Goal: Task Accomplishment & Management: Manage account settings

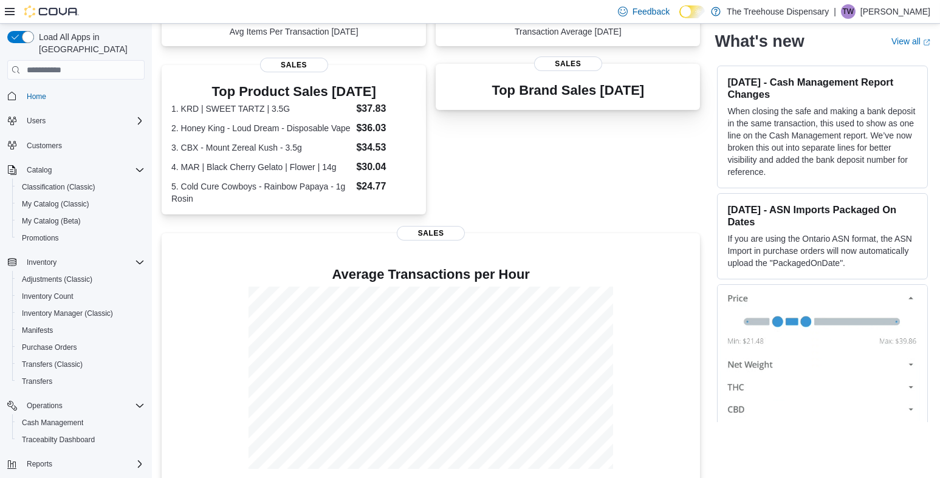
scroll to position [182, 0]
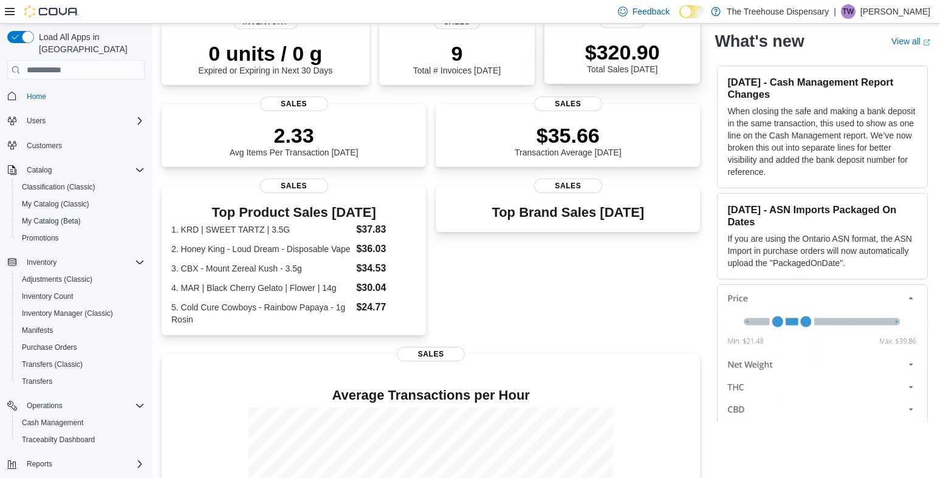
click at [621, 64] on div "$320.90 Total Sales [DATE]" at bounding box center [622, 57] width 75 height 34
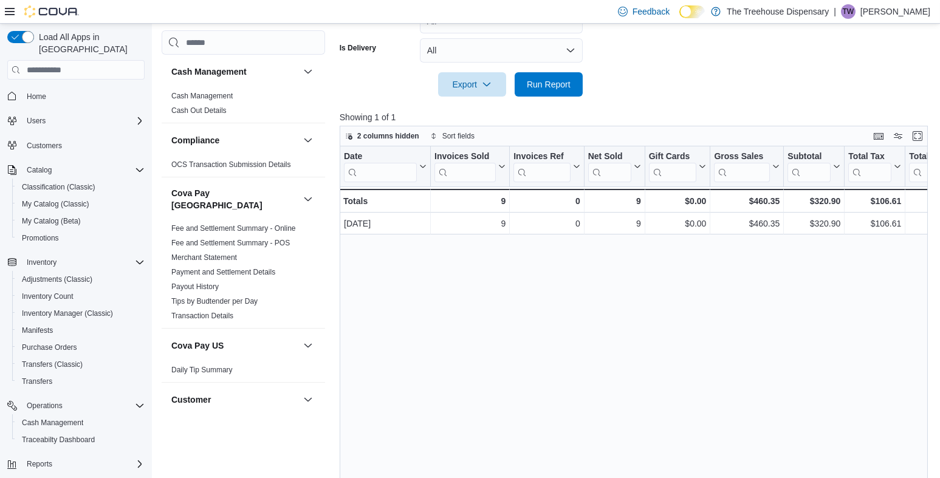
scroll to position [339, 0]
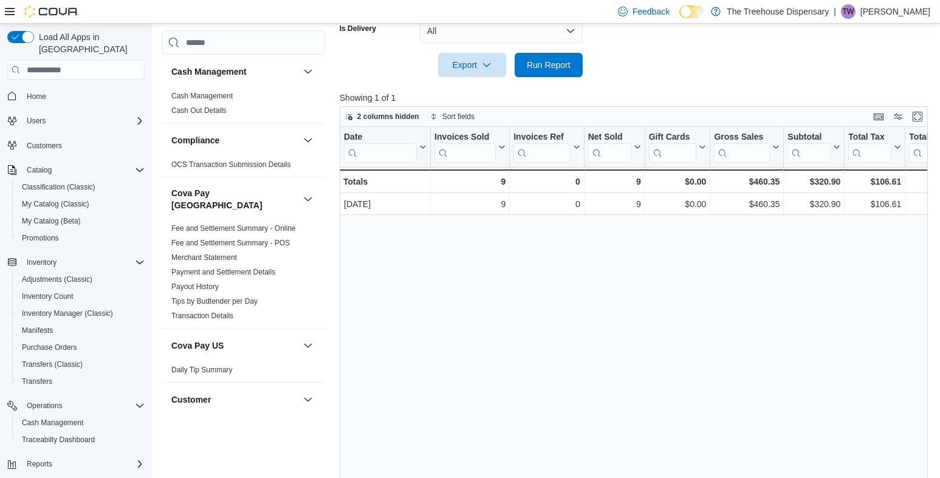
click at [52, 88] on span "Home" at bounding box center [83, 95] width 123 height 15
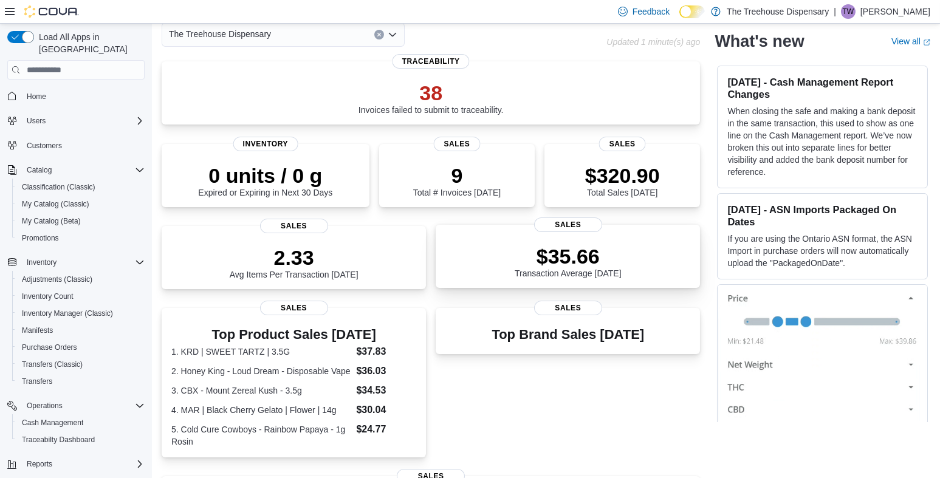
scroll to position [121, 0]
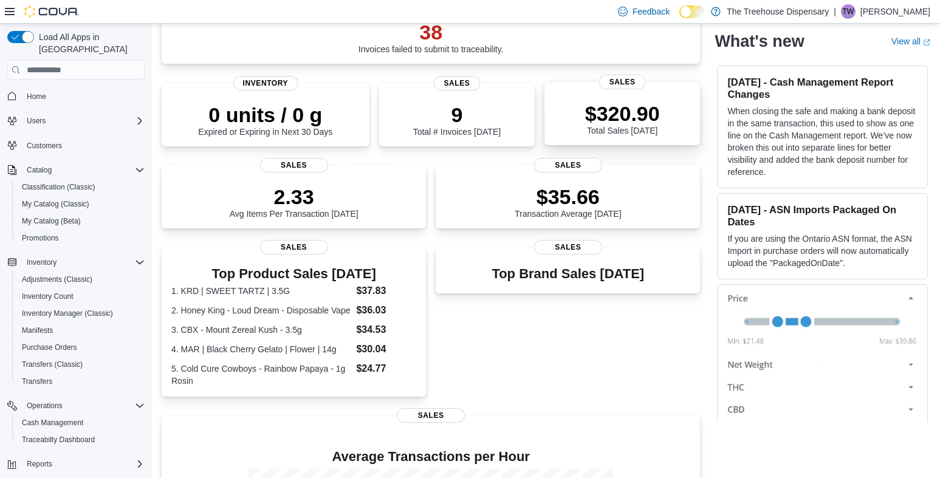
click at [597, 126] on div "$320.90 Total Sales Today" at bounding box center [622, 119] width 75 height 34
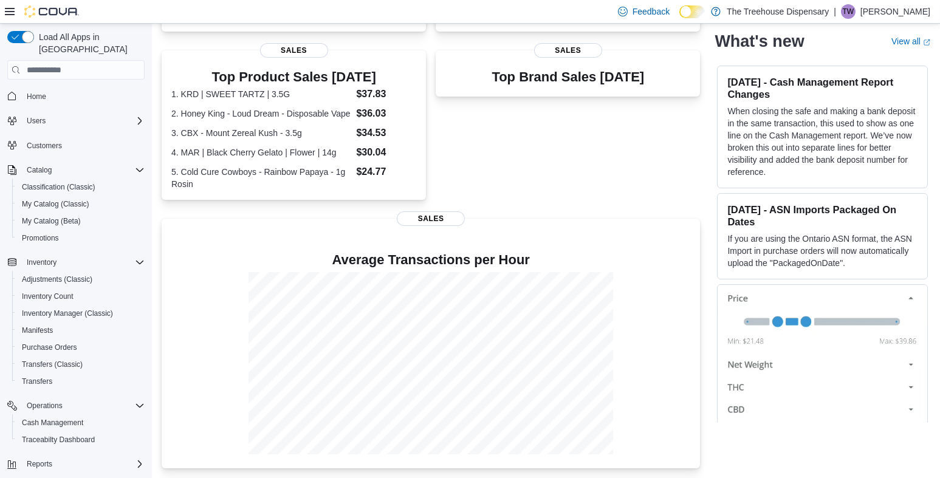
scroll to position [136, 0]
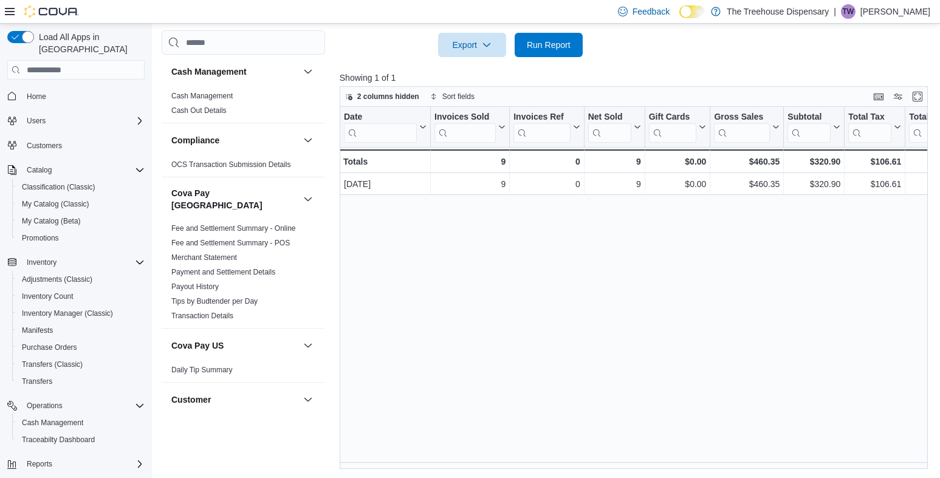
click at [19, 88] on span "Home" at bounding box center [75, 95] width 137 height 15
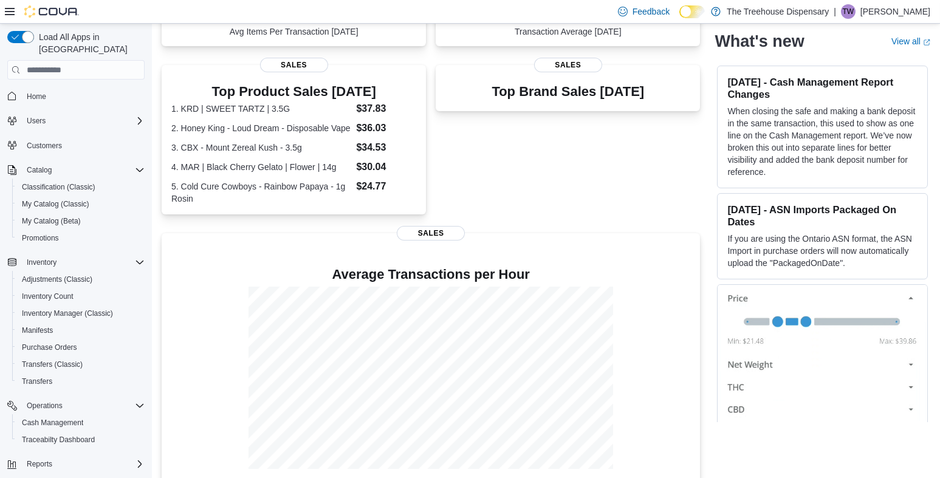
scroll to position [60, 0]
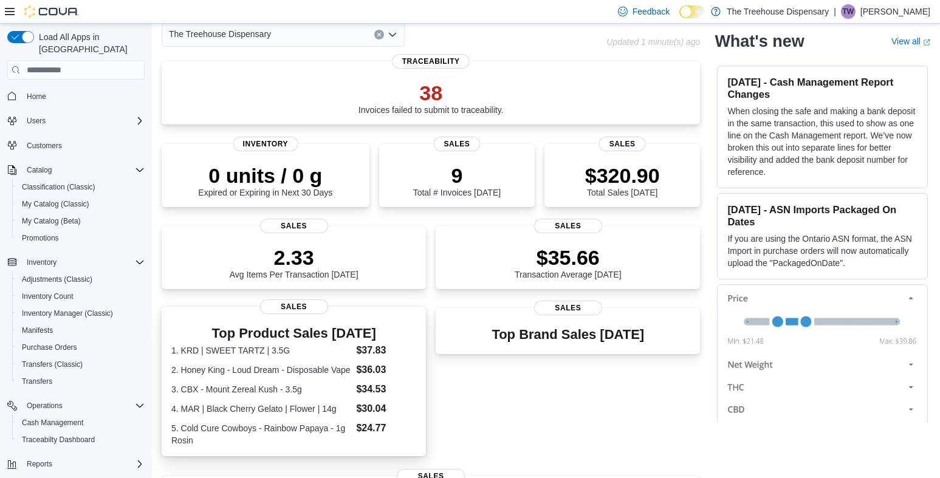
click at [313, 359] on dl "1. KRD | SWEET TARTZ | 3.5G $37.83 2. Honey King - Loud Dream - Disposable Vape…" at bounding box center [293, 394] width 245 height 103
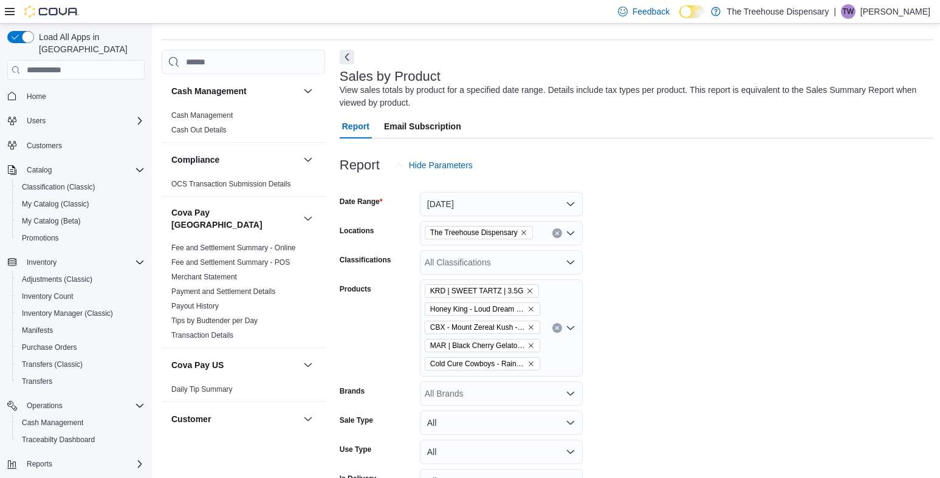
scroll to position [398, 0]
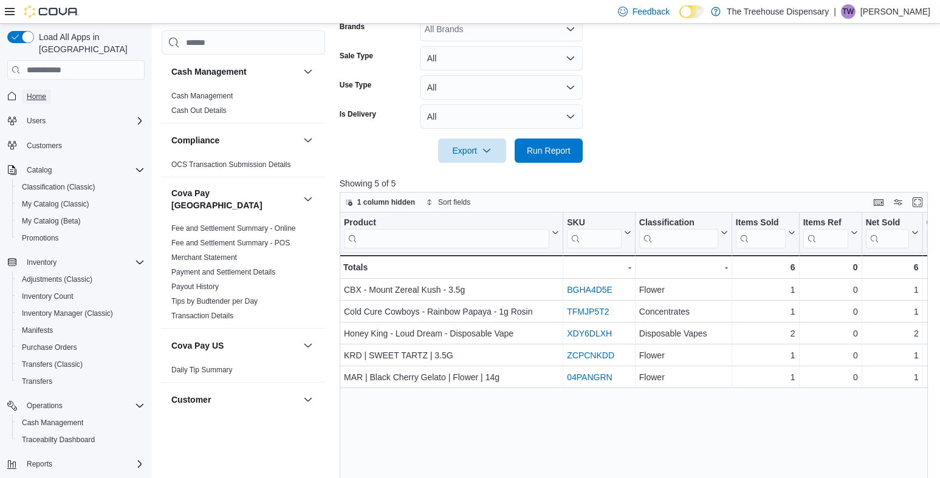
click at [31, 92] on span "Home" at bounding box center [36, 97] width 19 height 10
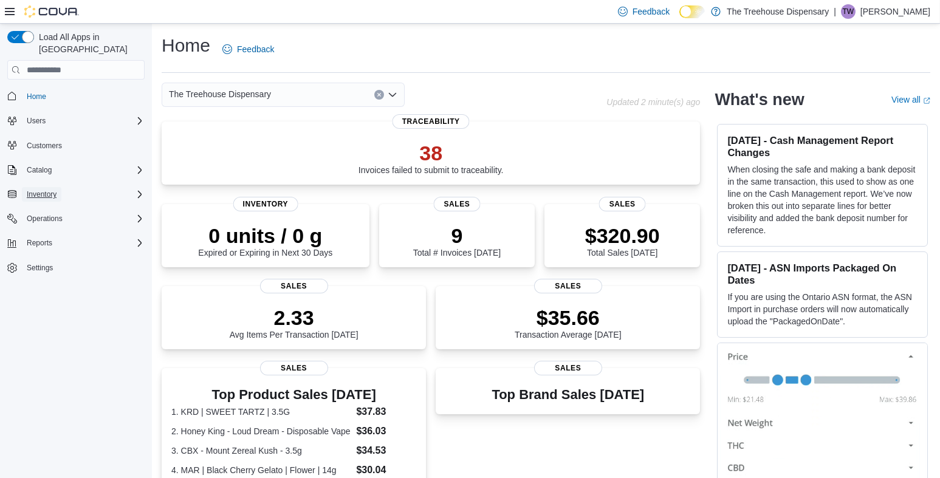
click at [52, 190] on span "Inventory" at bounding box center [42, 195] width 30 height 10
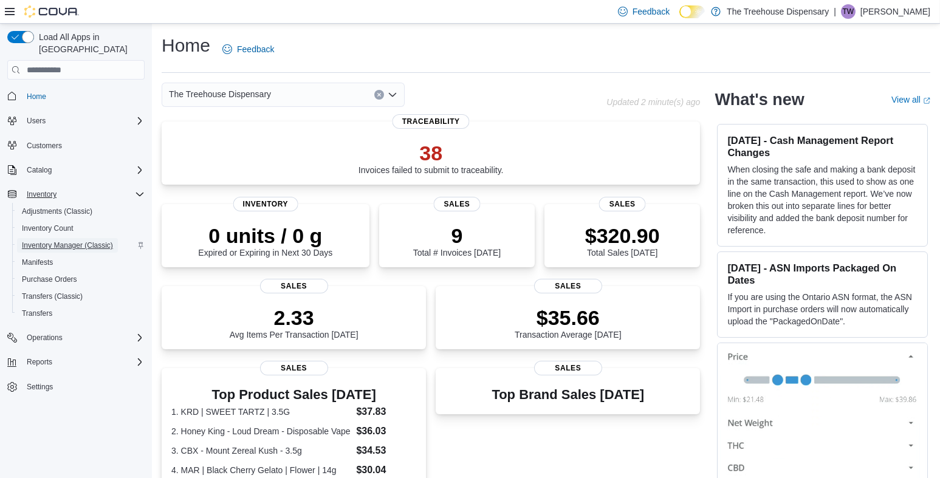
click at [38, 241] on span "Inventory Manager (Classic)" at bounding box center [67, 246] width 91 height 10
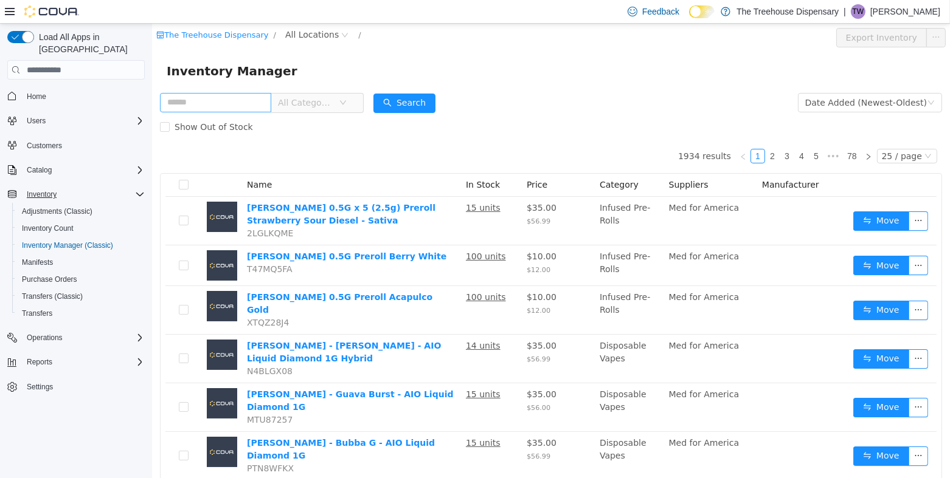
click at [240, 101] on input "text" at bounding box center [214, 102] width 111 height 19
type input "****"
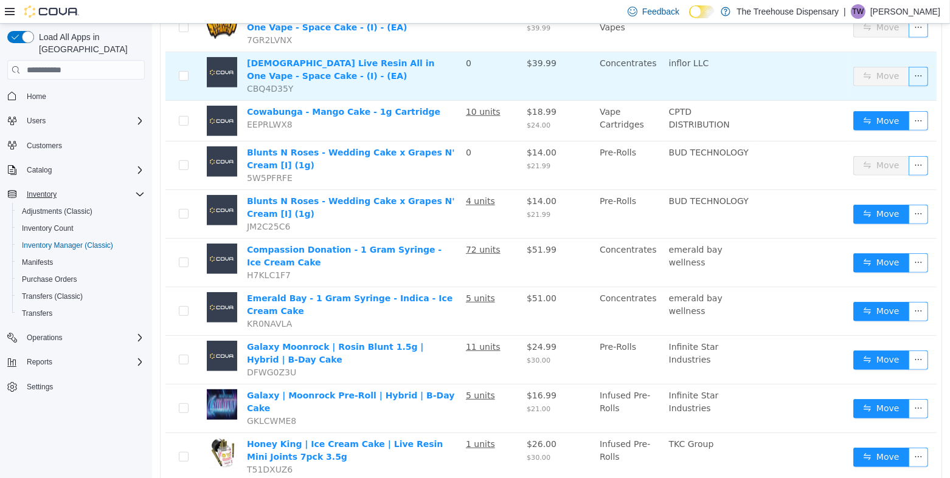
scroll to position [855, 0]
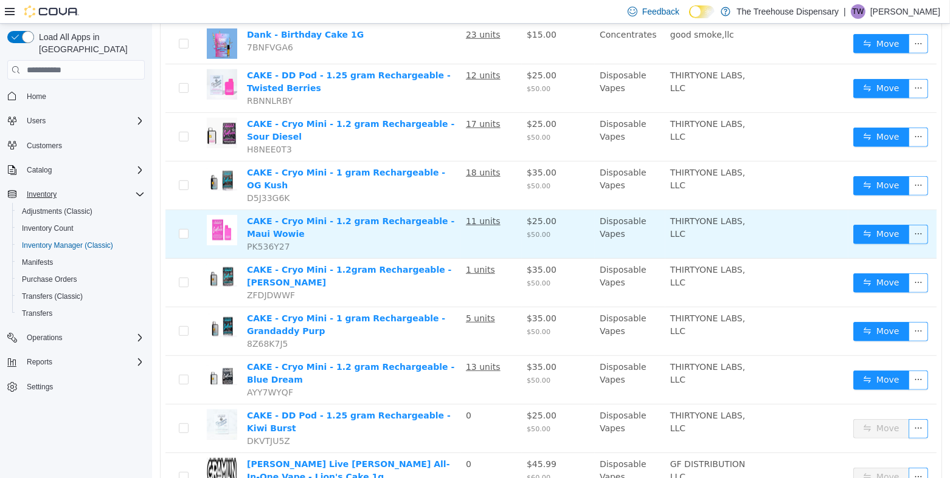
scroll to position [795, 0]
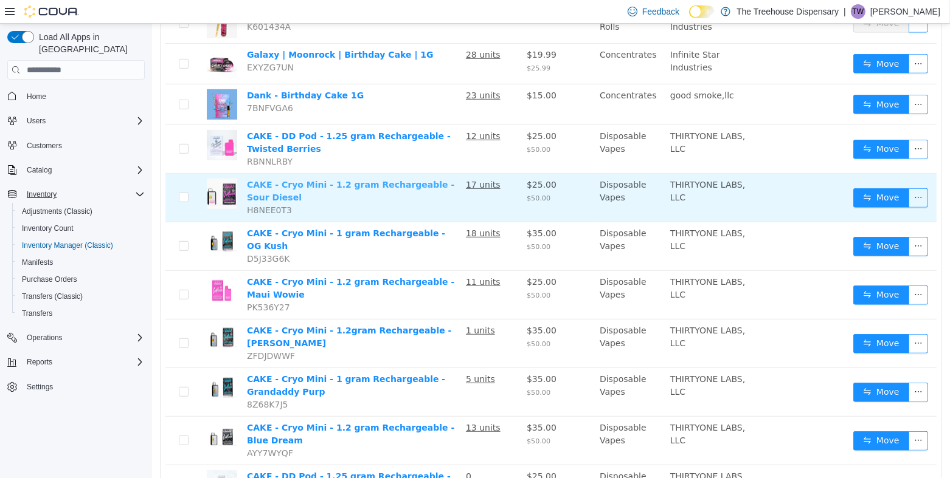
click at [250, 180] on link "CAKE - Cryo Mini - 1.2 gram Rechargeable - Sour Diesel" at bounding box center [349, 191] width 207 height 22
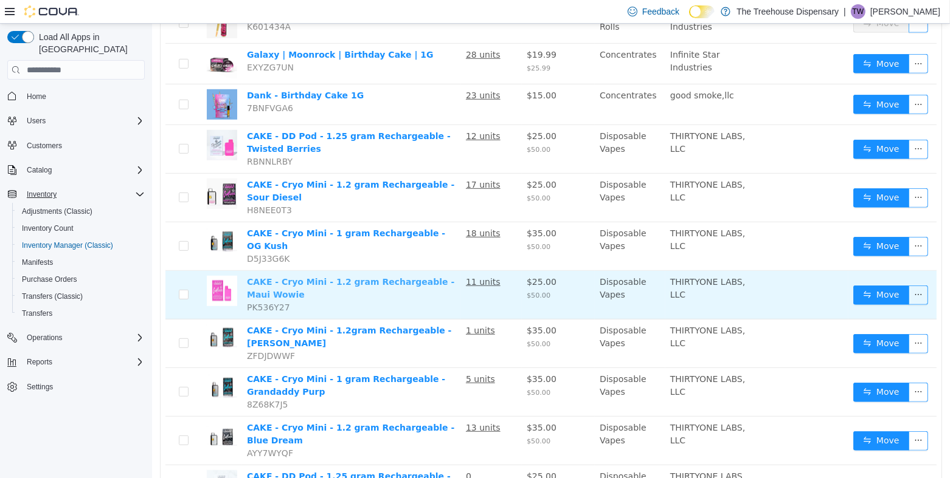
click at [381, 277] on link "CAKE - Cryo Mini - 1.2 gram Rechargeable - Maui Wowie" at bounding box center [349, 288] width 207 height 22
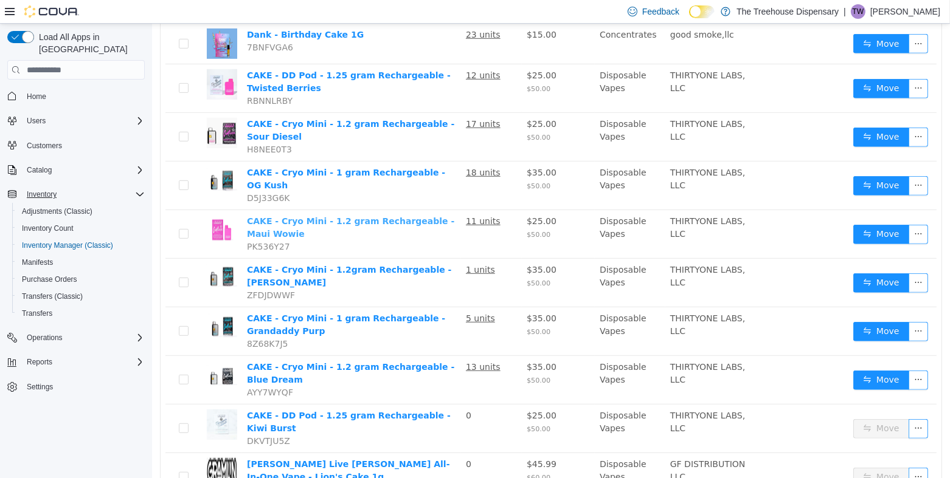
scroll to position [863, 0]
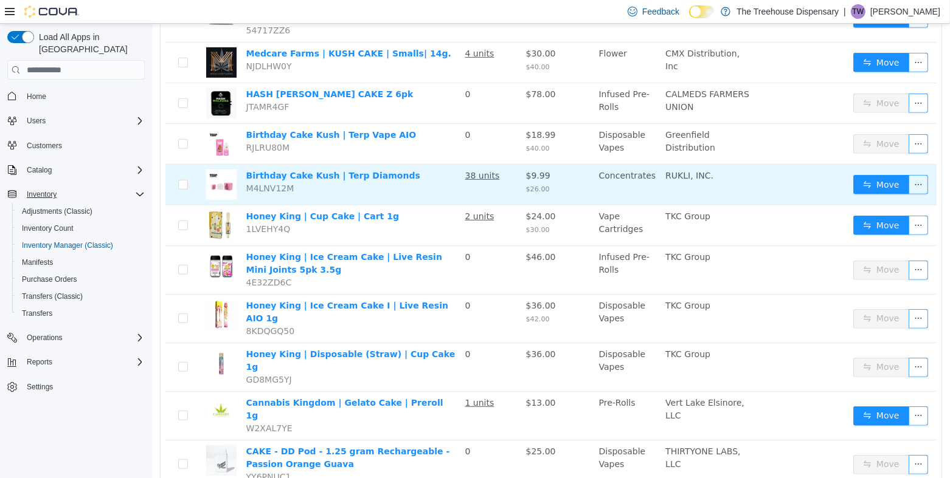
scroll to position [800, 0]
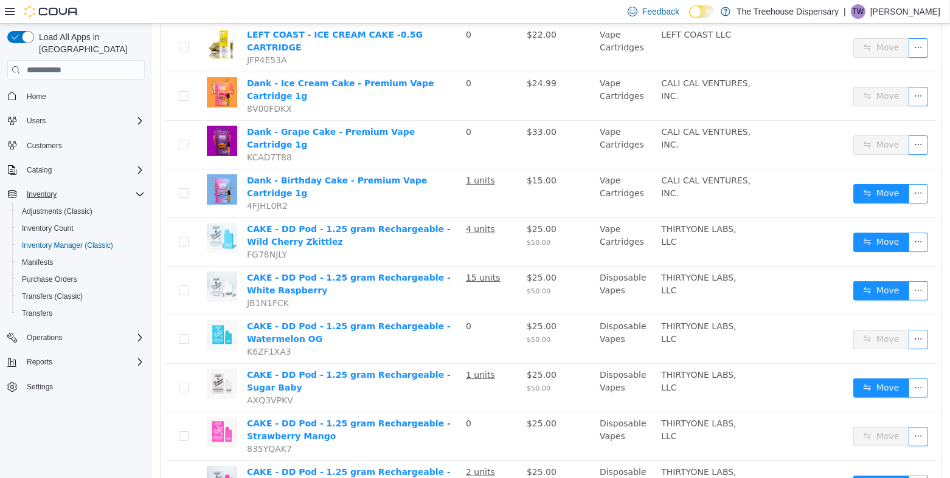
scroll to position [453, 0]
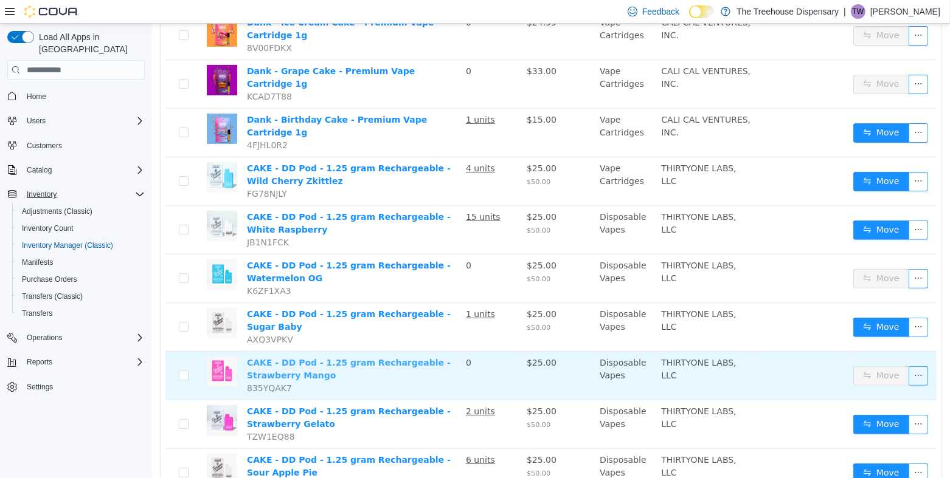
click at [303, 358] on link "CAKE - DD Pod - 1.25 gram Rechargeable - Strawberry Mango" at bounding box center [348, 369] width 204 height 22
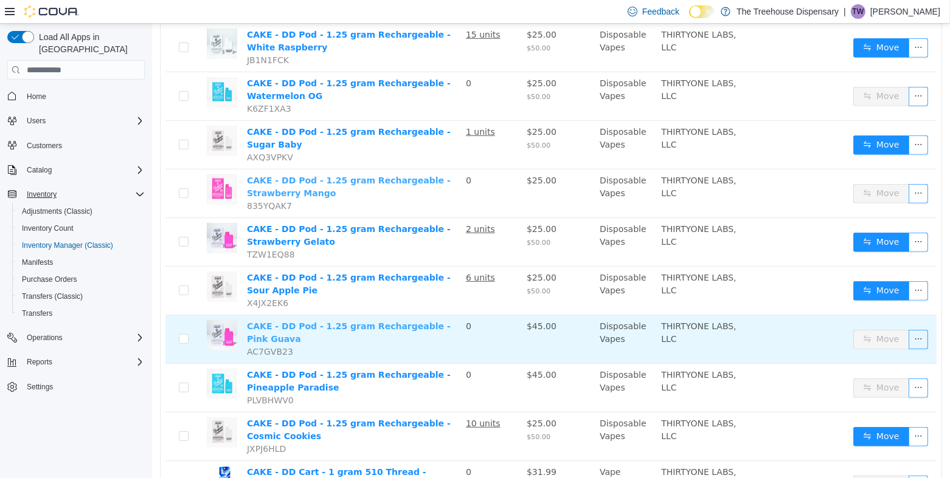
scroll to position [697, 0]
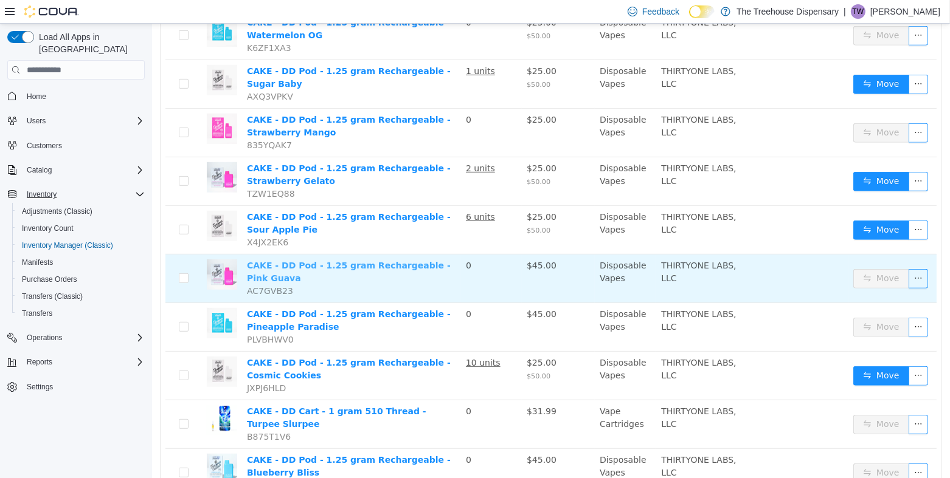
click at [298, 261] on link "CAKE - DD Pod - 1.25 gram Rechargeable - Pink Guava" at bounding box center [348, 272] width 204 height 22
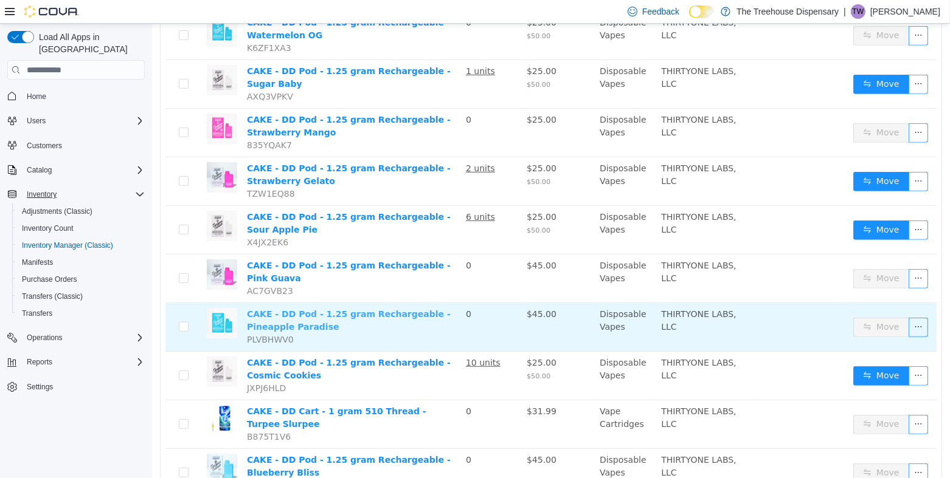
click at [302, 309] on link "CAKE - DD Pod - 1.25 gram Rechargeable - Pineapple Paradise" at bounding box center [348, 320] width 204 height 22
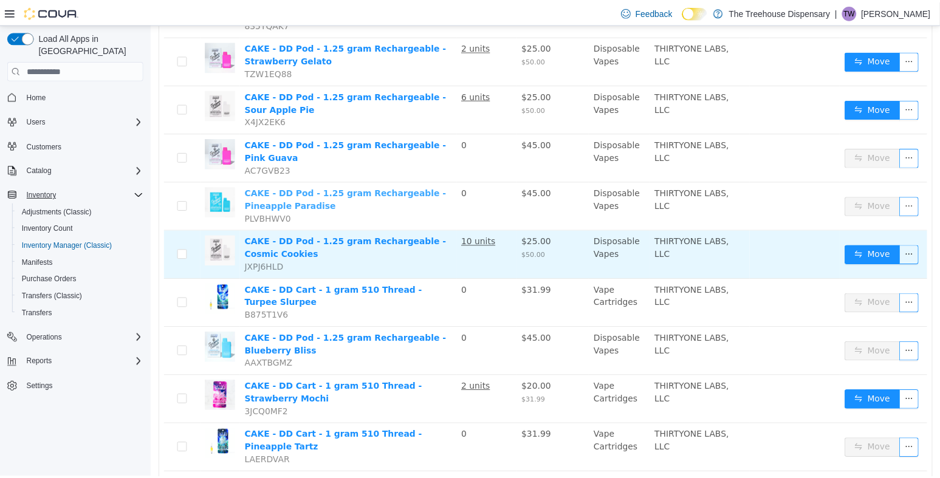
scroll to position [879, 0]
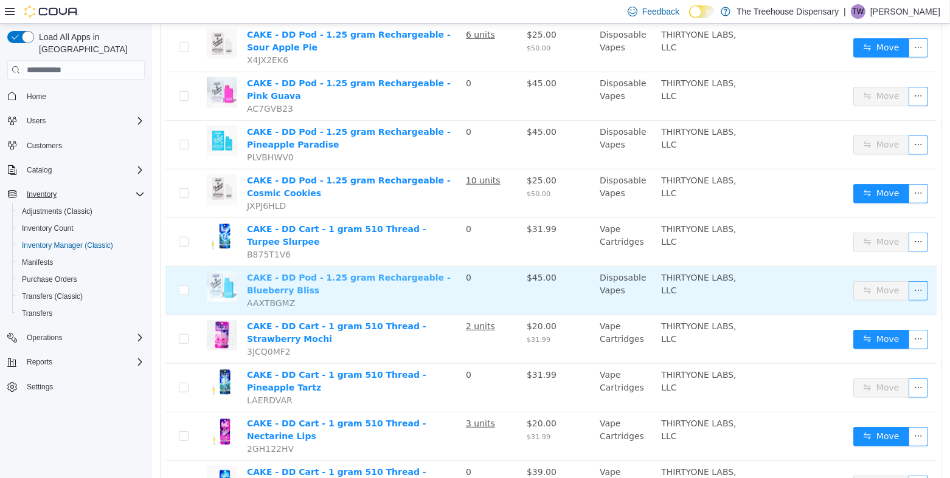
click at [393, 273] on link "CAKE - DD Pod - 1.25 gram Rechargeable - Blueberry Bliss" at bounding box center [348, 284] width 204 height 22
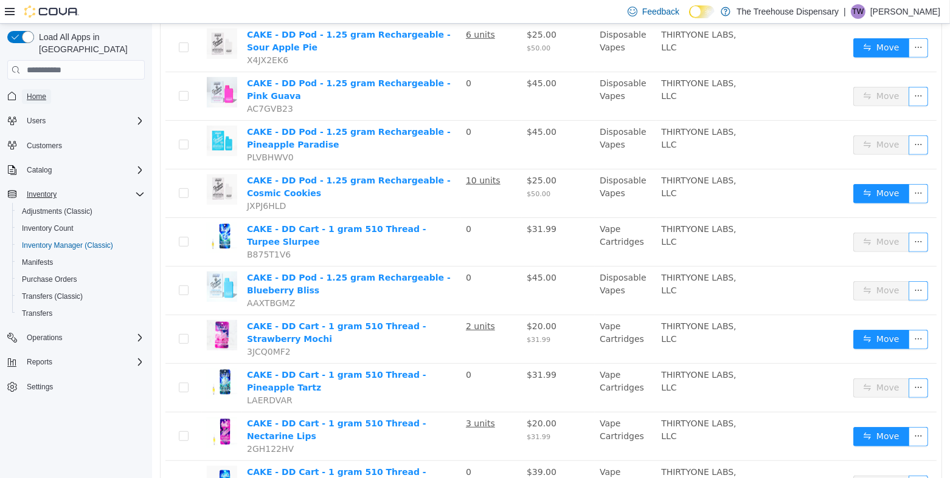
click at [43, 92] on span "Home" at bounding box center [36, 97] width 19 height 10
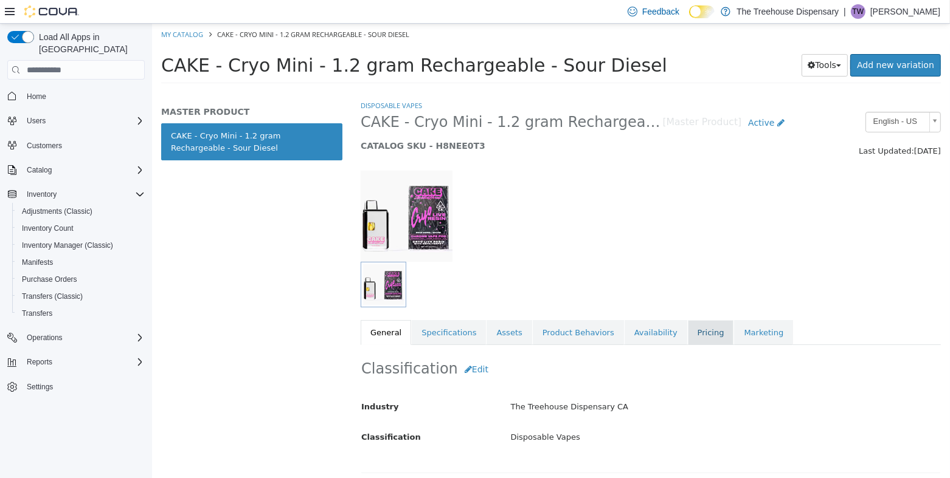
click at [687, 332] on link "Pricing" at bounding box center [710, 333] width 46 height 26
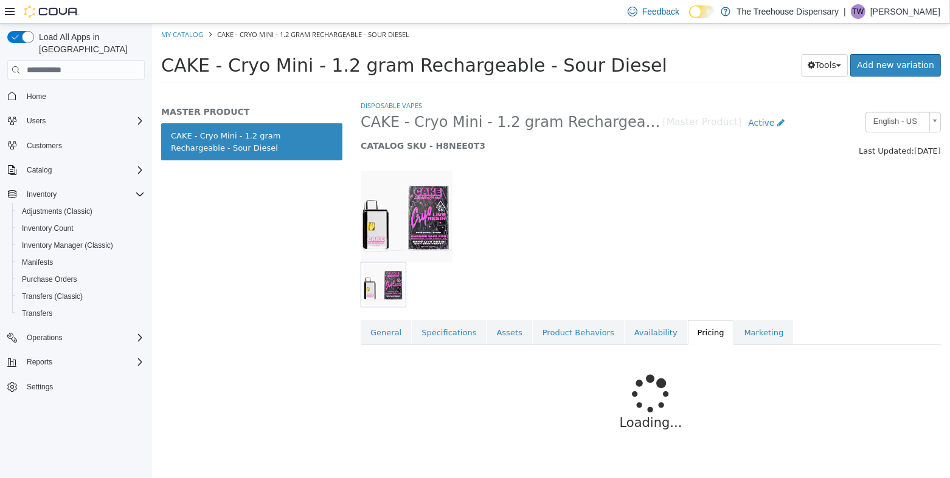
scroll to position [27, 0]
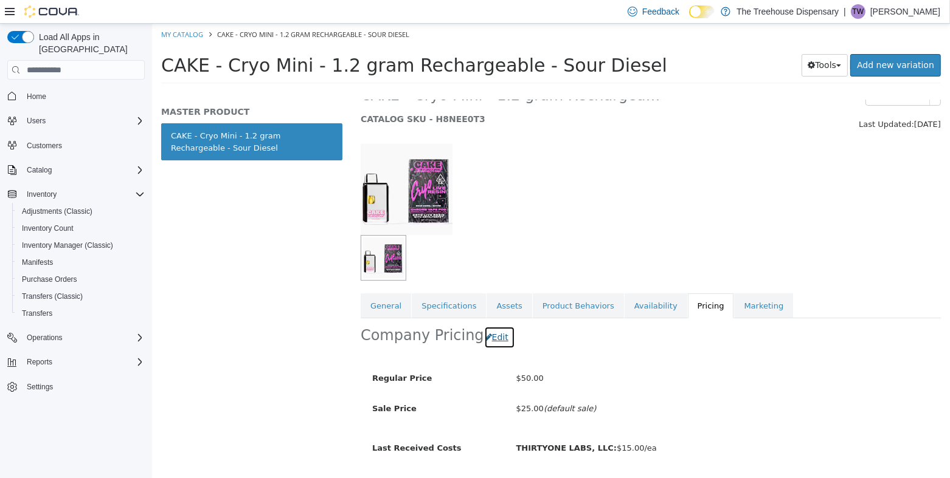
click at [484, 343] on button "Edit" at bounding box center [498, 337] width 31 height 22
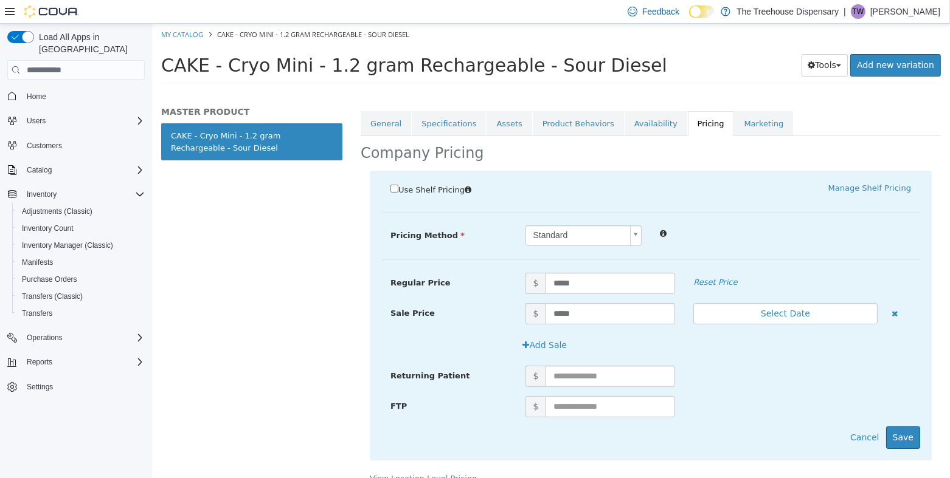
scroll to position [223, 0]
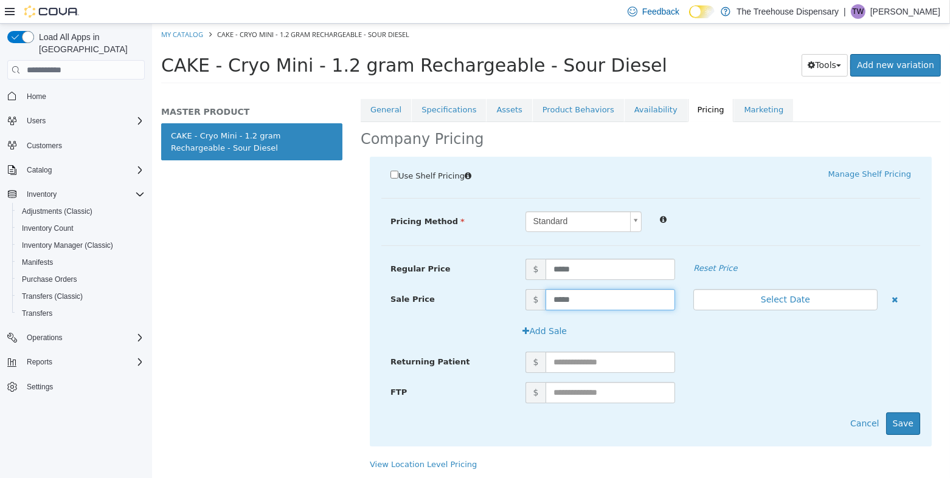
drag, startPoint x: 575, startPoint y: 298, endPoint x: 470, endPoint y: 309, distance: 105.8
click at [472, 302] on div "Sale Price $ ***** Select Date (UTC-7) Los_Angeles" at bounding box center [650, 300] width 539 height 22
type input "**"
click at [892, 418] on button "Save" at bounding box center [902, 424] width 34 height 22
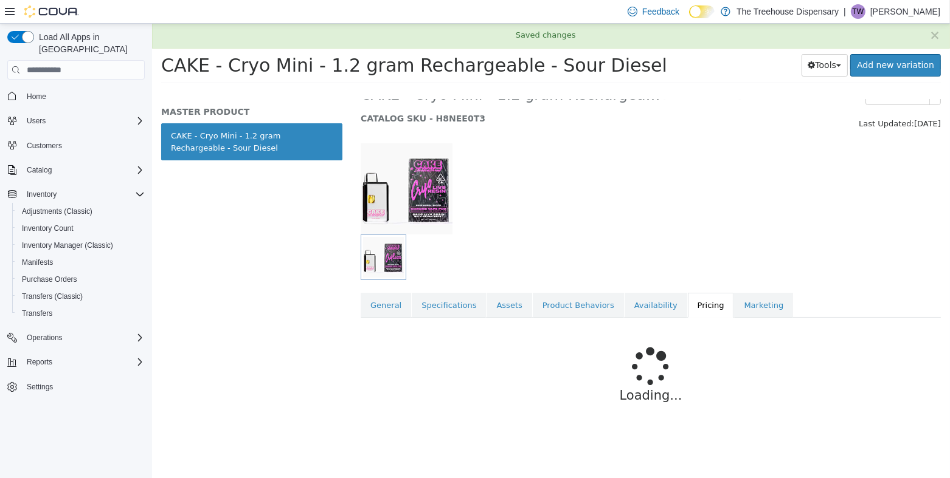
scroll to position [61, 0]
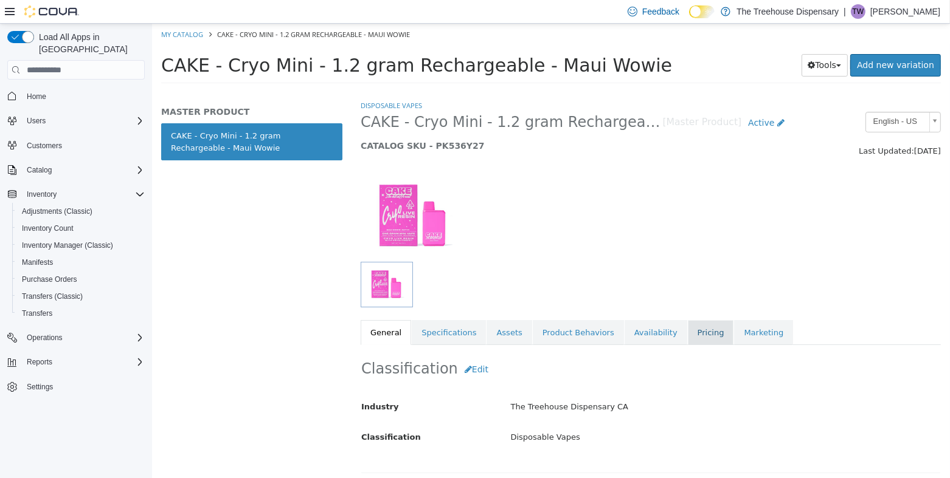
click at [687, 334] on link "Pricing" at bounding box center [710, 333] width 46 height 26
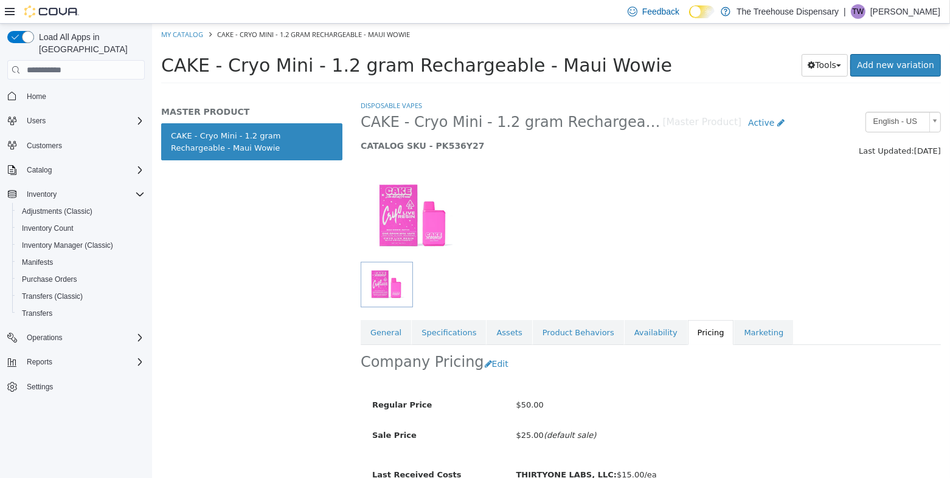
scroll to position [61, 0]
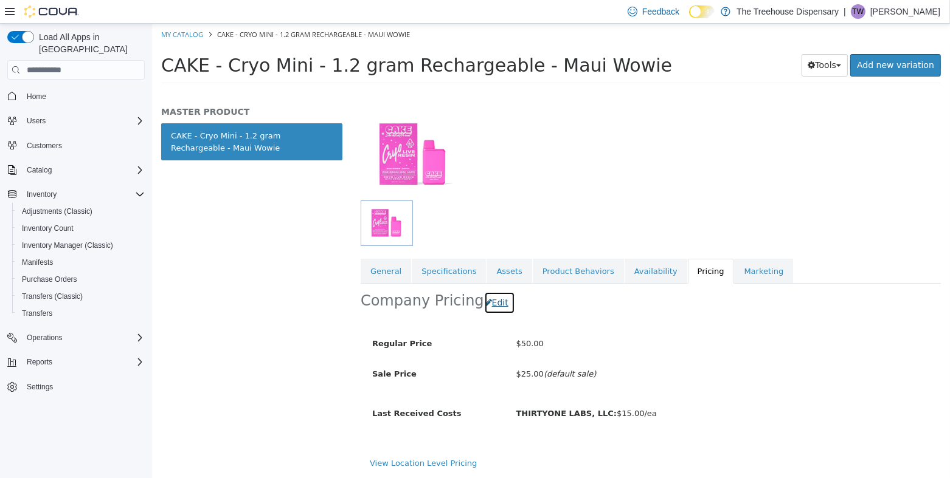
click at [489, 300] on button "Edit" at bounding box center [498, 303] width 31 height 22
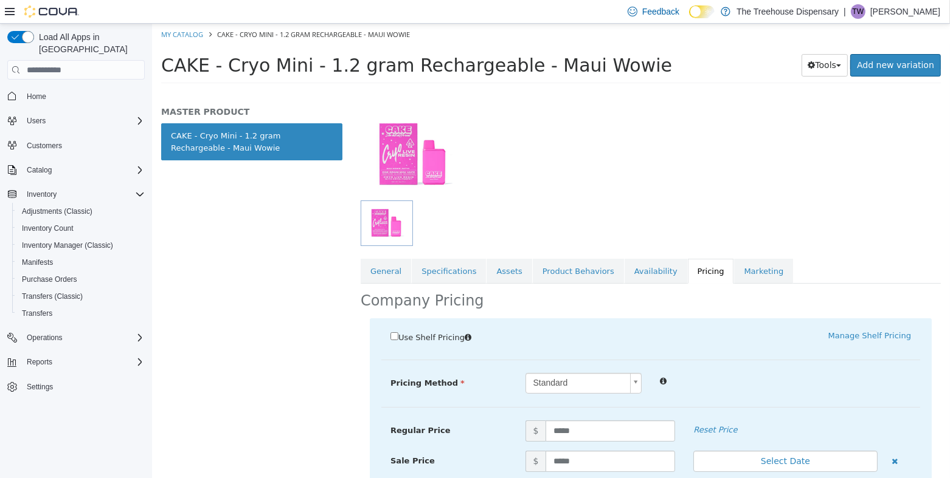
scroll to position [223, 0]
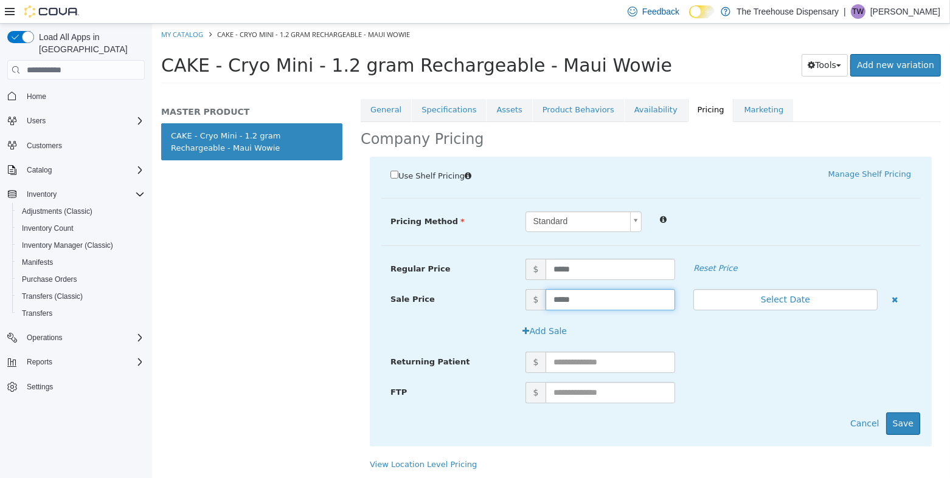
click at [585, 302] on input "*****" at bounding box center [609, 299] width 129 height 21
type input "*"
type input "**"
click at [891, 421] on button "Save" at bounding box center [902, 424] width 34 height 22
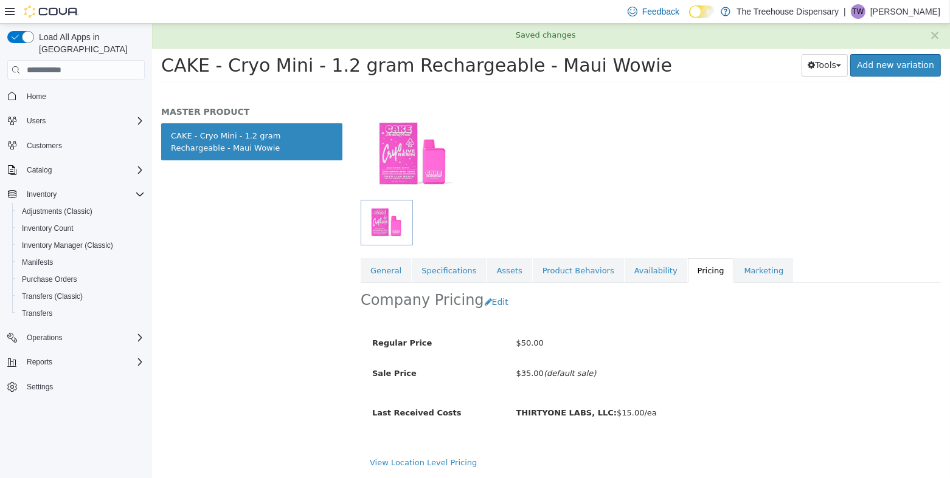
scroll to position [61, 0]
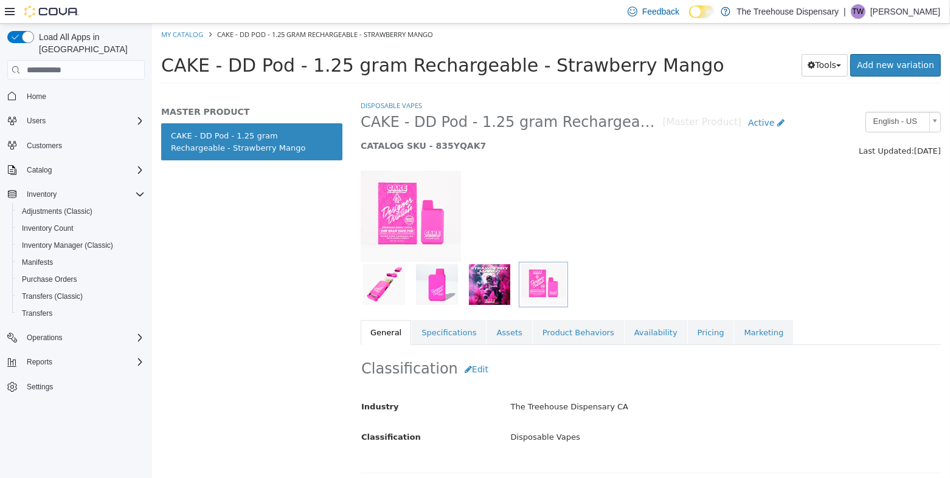
scroll to position [60, 0]
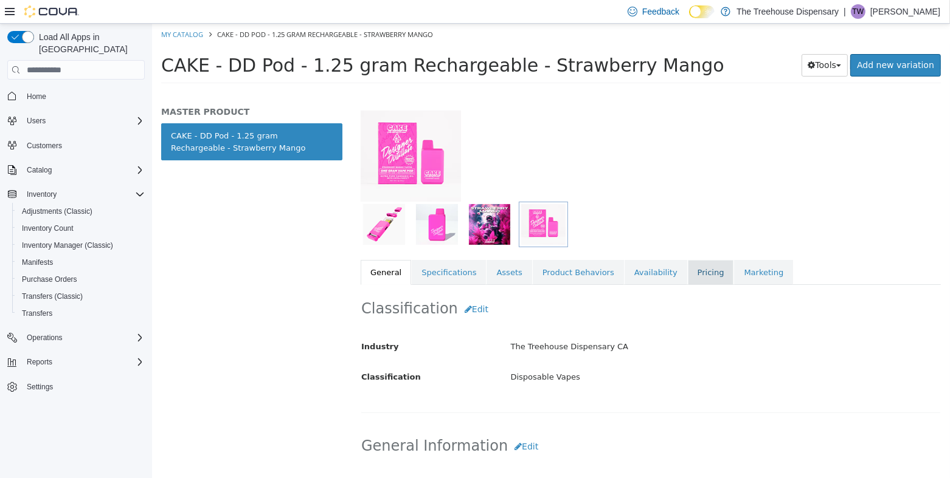
click at [687, 278] on link "Pricing" at bounding box center [710, 273] width 46 height 26
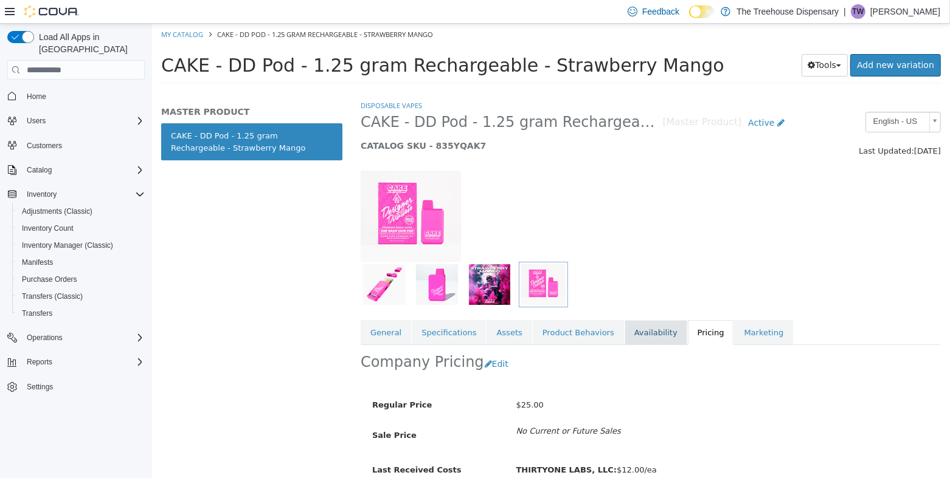
scroll to position [57, 0]
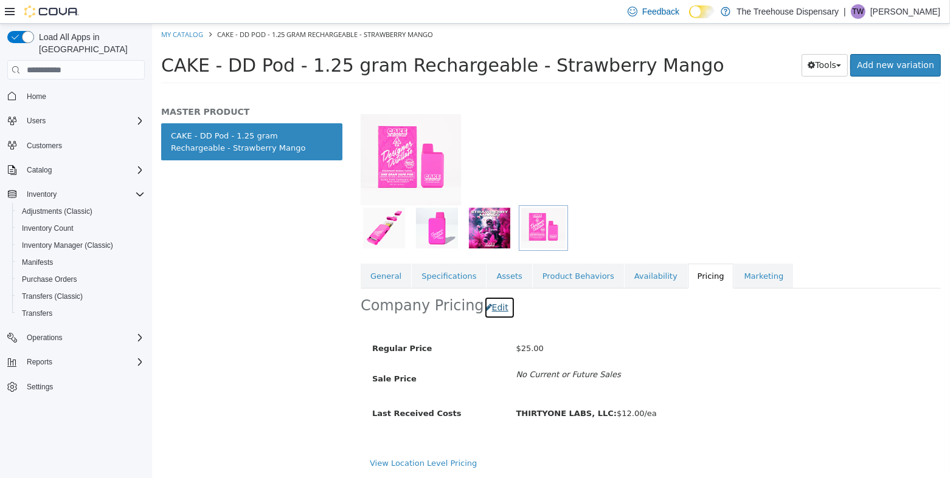
click at [494, 315] on button "Edit" at bounding box center [498, 308] width 31 height 22
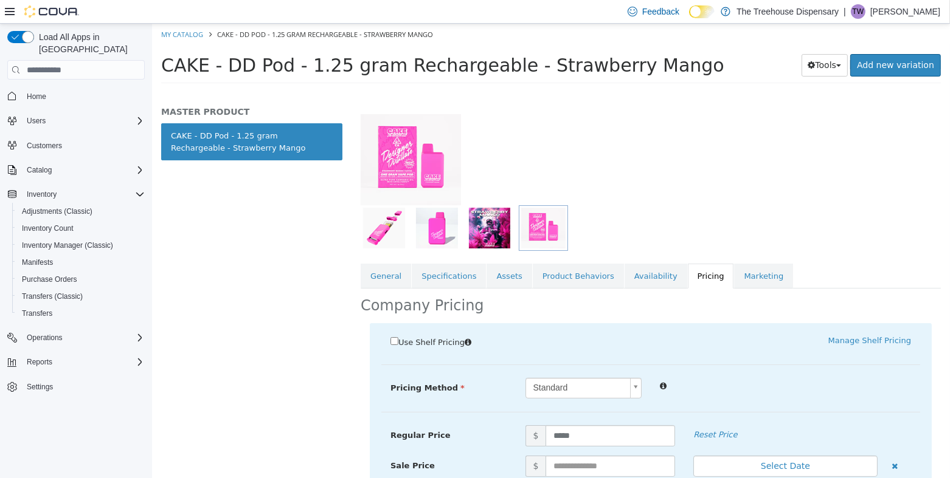
scroll to position [223, 0]
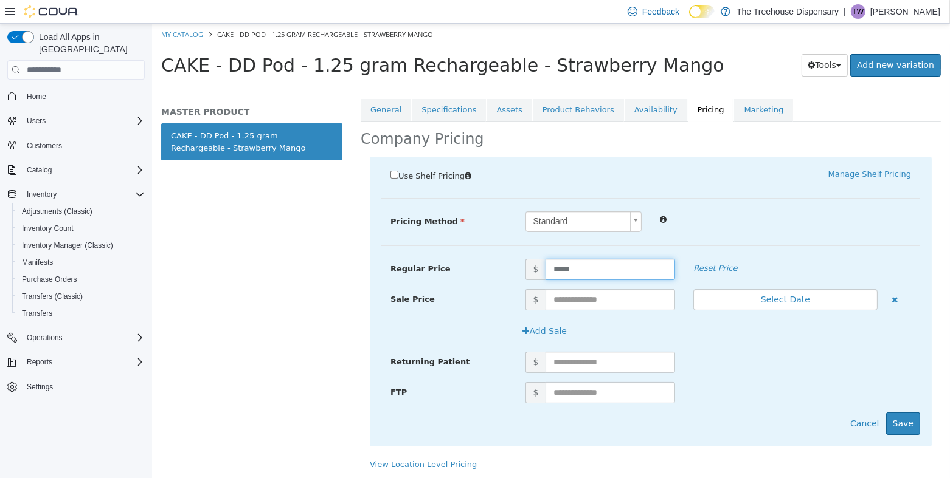
drag, startPoint x: 604, startPoint y: 266, endPoint x: 520, endPoint y: 269, distance: 83.3
click at [520, 269] on span "$ *****" at bounding box center [599, 269] width 168 height 21
type input "**"
click at [596, 308] on input "text" at bounding box center [609, 299] width 129 height 21
type input "**"
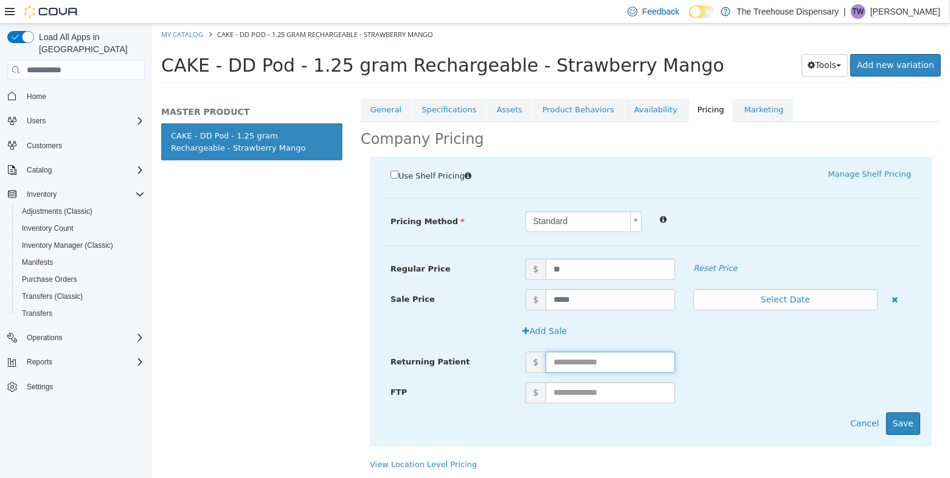
click at [626, 357] on input "text" at bounding box center [609, 362] width 129 height 21
type input "*"
type input "**"
drag, startPoint x: 906, startPoint y: 421, endPoint x: 772, endPoint y: 388, distance: 137.9
click at [906, 421] on button "Save" at bounding box center [902, 424] width 34 height 22
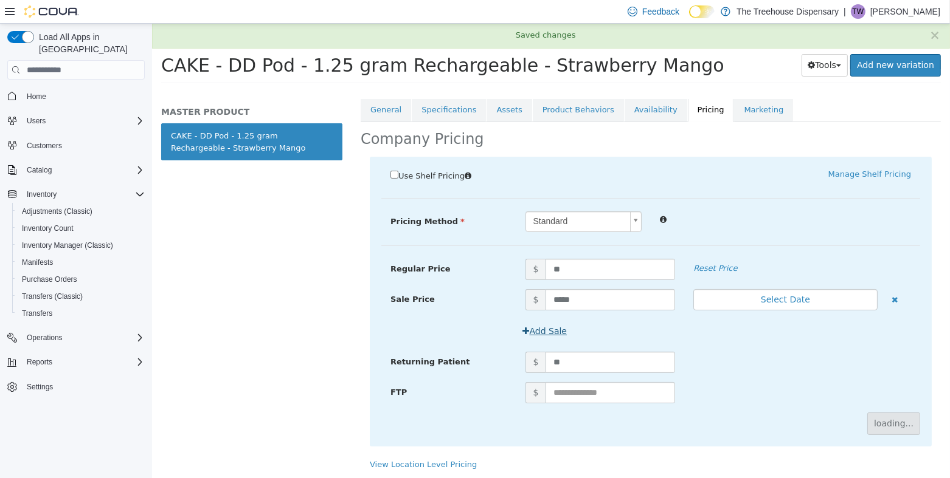
scroll to position [92, 0]
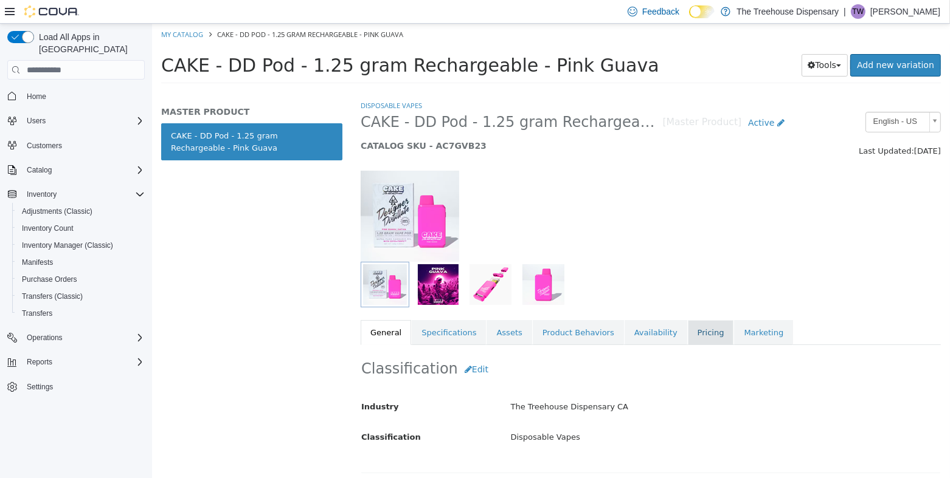
click at [687, 340] on link "Pricing" at bounding box center [710, 333] width 46 height 26
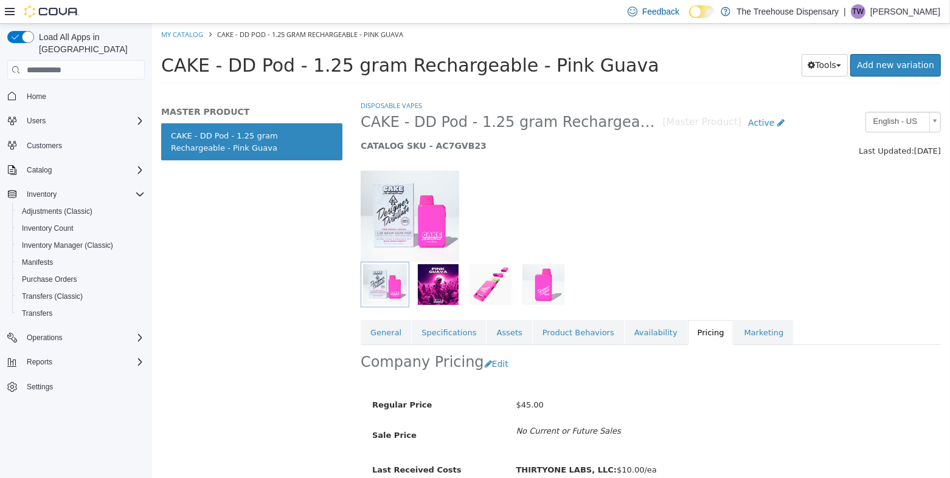
scroll to position [57, 0]
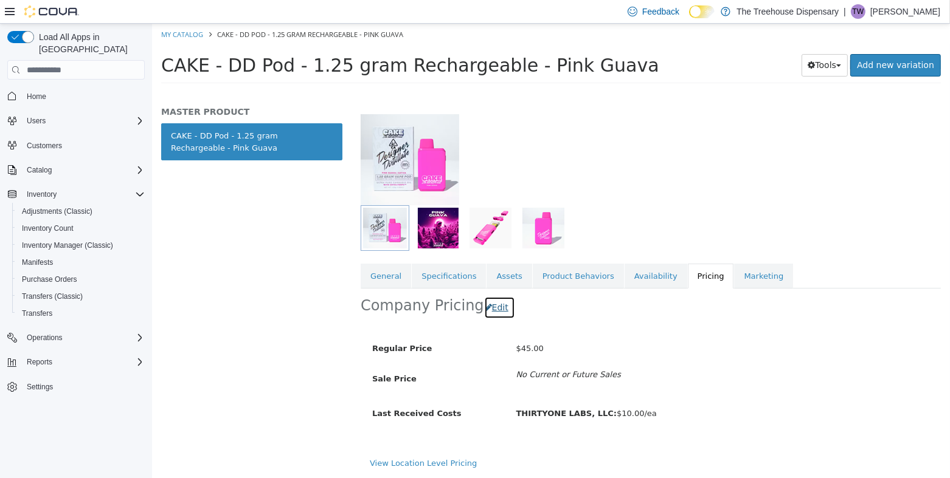
click at [491, 314] on button "Edit" at bounding box center [498, 308] width 31 height 22
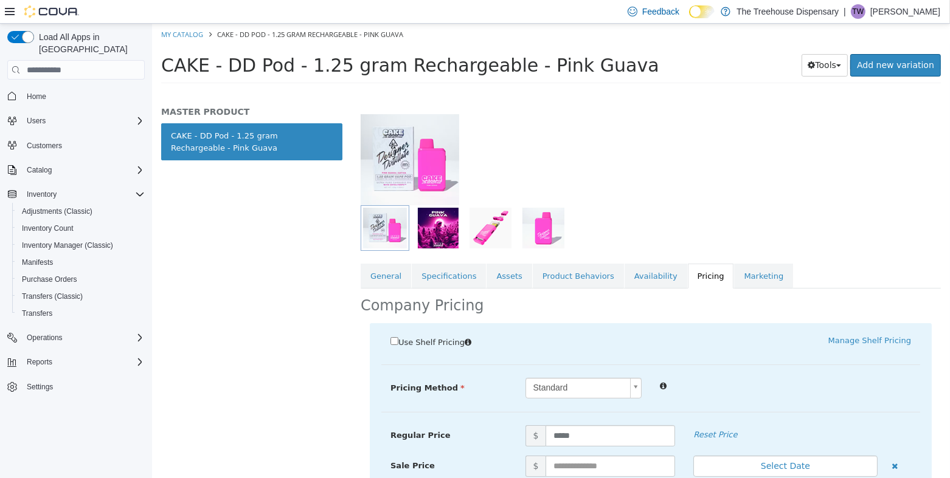
scroll to position [223, 0]
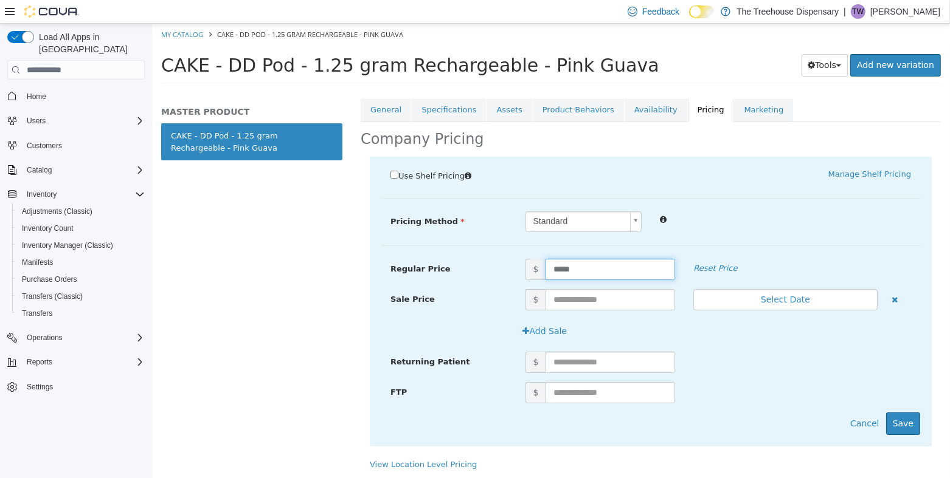
drag, startPoint x: 486, startPoint y: 277, endPoint x: 455, endPoint y: 278, distance: 31.0
click at [457, 277] on div "Regular Price $ ***** Reset Price" at bounding box center [650, 269] width 539 height 21
type input "**"
click at [573, 310] on div "Sale Price $ Select Date (UTC-7) Los_Angeles" at bounding box center [650, 304] width 539 height 31
click at [572, 306] on input "text" at bounding box center [609, 299] width 129 height 21
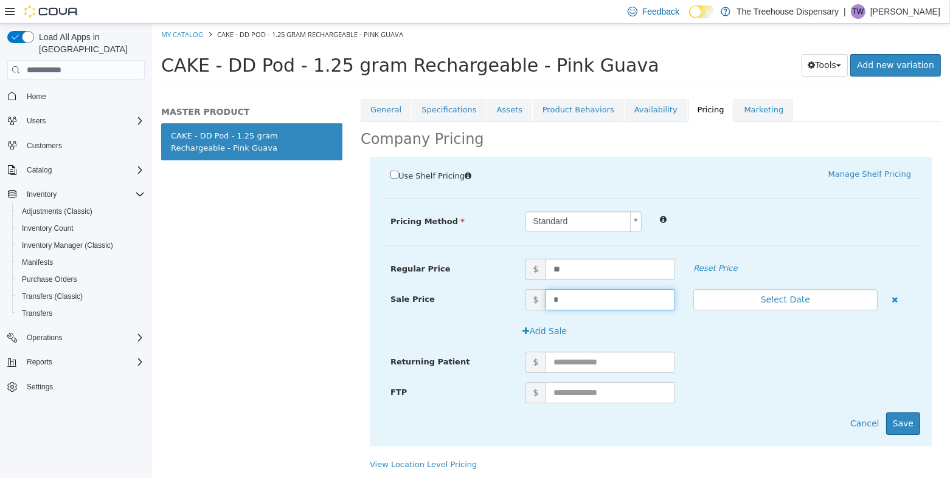
type input "**"
click at [583, 359] on input "text" at bounding box center [609, 362] width 129 height 21
type input "*"
type input "**"
click at [587, 398] on input "text" at bounding box center [609, 392] width 129 height 21
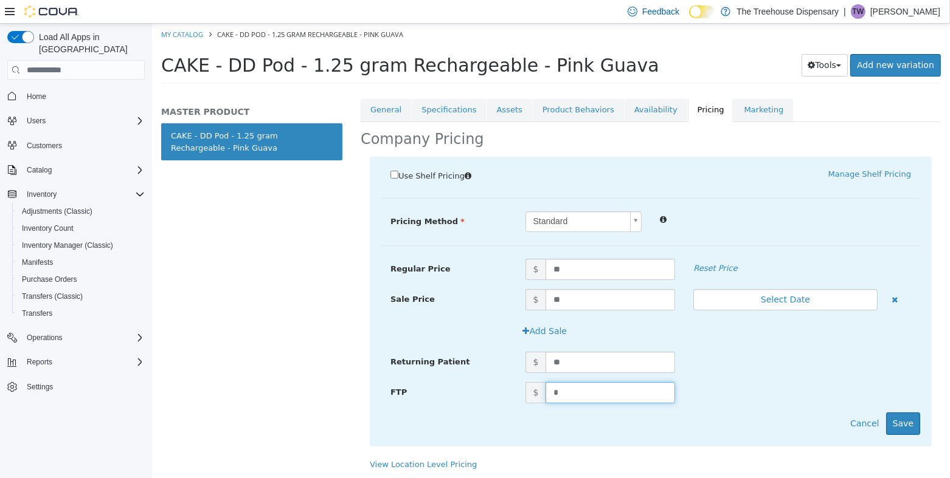
type input "**"
click at [892, 415] on button "Save" at bounding box center [902, 424] width 34 height 22
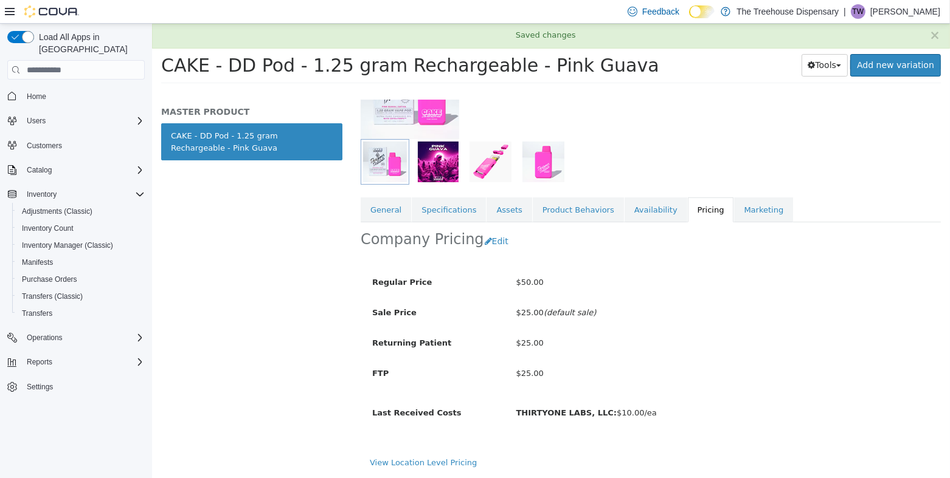
scroll to position [122, 0]
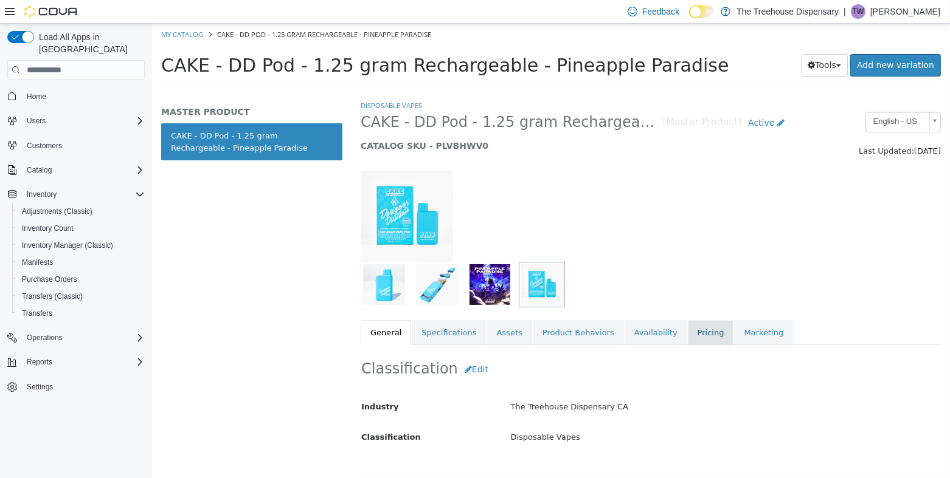
click at [687, 331] on link "Pricing" at bounding box center [710, 333] width 46 height 26
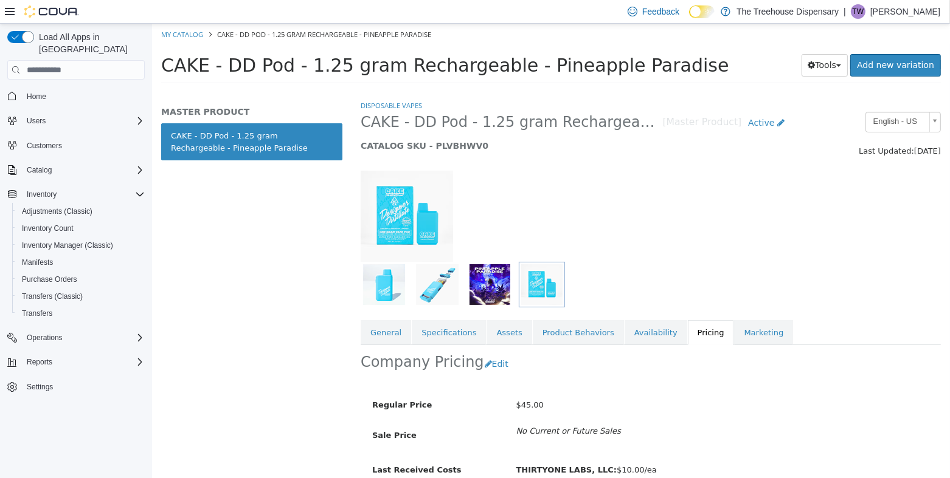
scroll to position [57, 0]
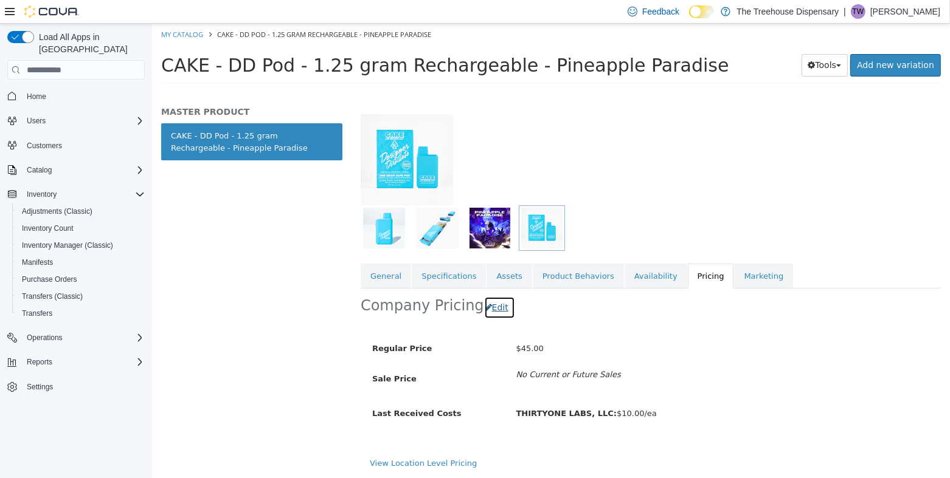
click at [489, 312] on button "Edit" at bounding box center [498, 308] width 31 height 22
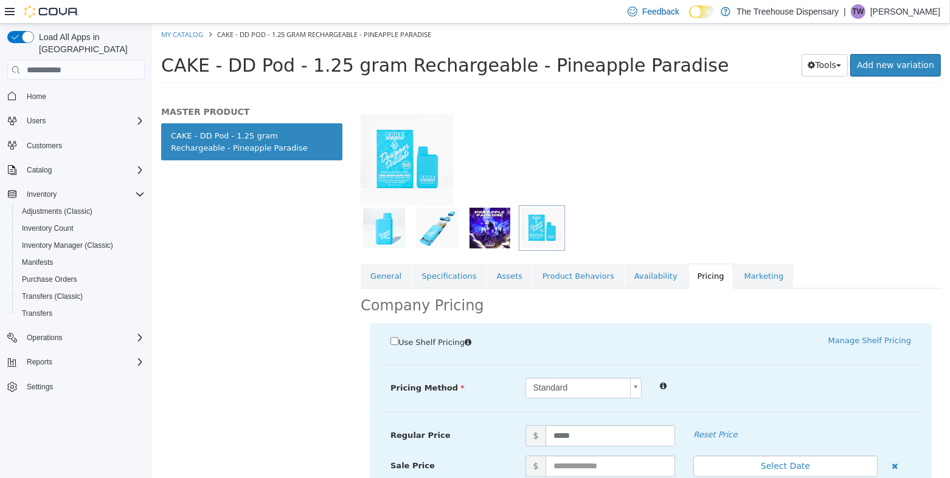
scroll to position [223, 0]
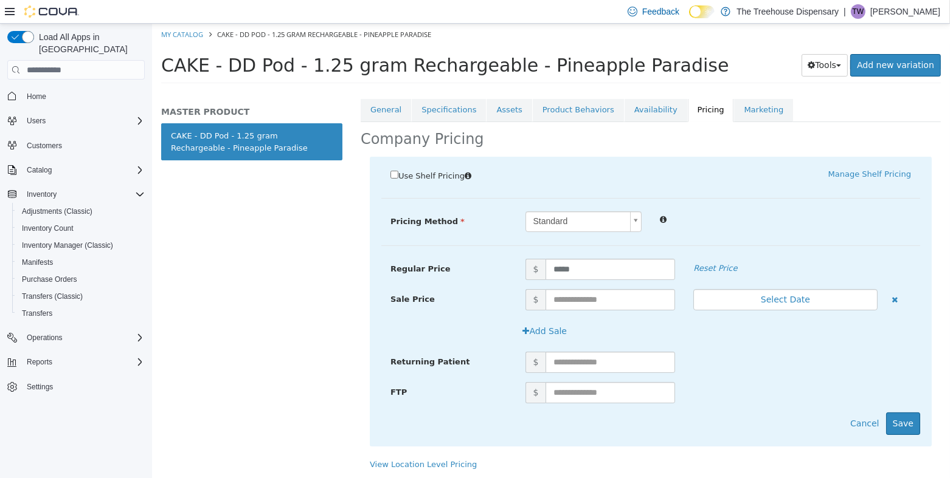
click at [598, 311] on div "Sale Price $ Select Date (UTC-7) Los_Angeles" at bounding box center [650, 304] width 539 height 31
click at [602, 305] on input "text" at bounding box center [609, 299] width 129 height 21
type input "**"
drag, startPoint x: 560, startPoint y: 273, endPoint x: 483, endPoint y: 272, distance: 77.2
click at [485, 272] on div "Regular Price $ ***** Reset Price" at bounding box center [650, 269] width 539 height 21
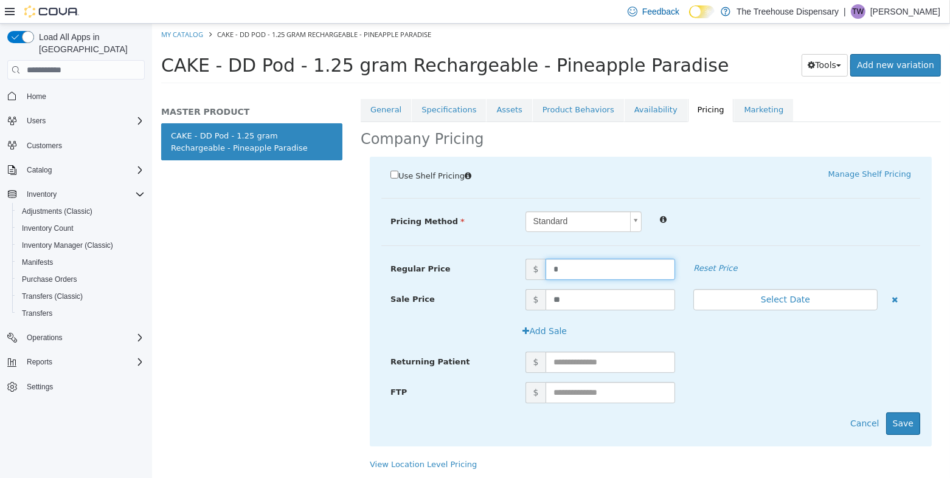
type input "**"
click at [598, 357] on input "text" at bounding box center [609, 362] width 129 height 21
type input "**"
click at [571, 385] on input "text" at bounding box center [609, 392] width 129 height 21
type input "**"
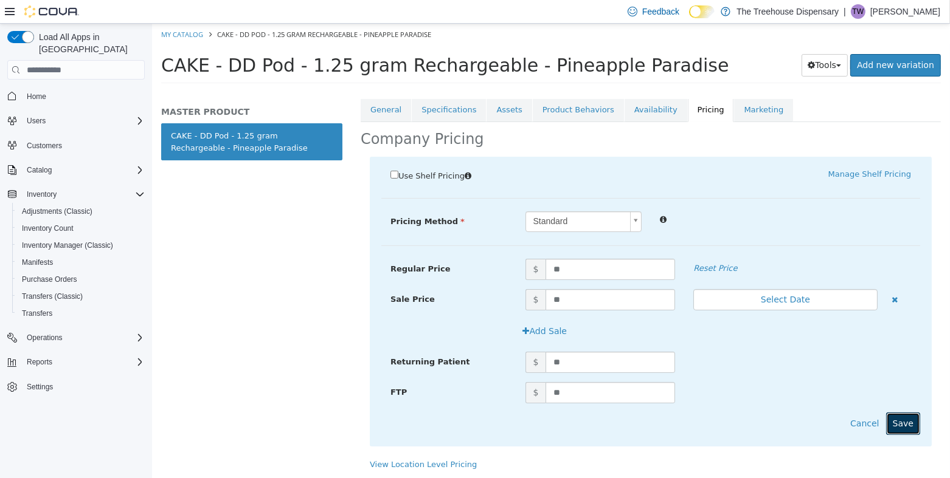
click at [901, 421] on button "Save" at bounding box center [902, 424] width 34 height 22
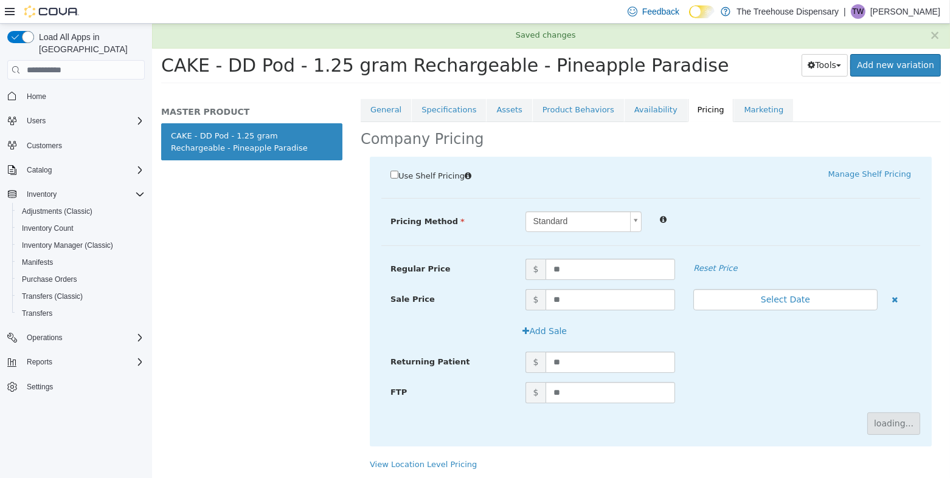
scroll to position [122, 0]
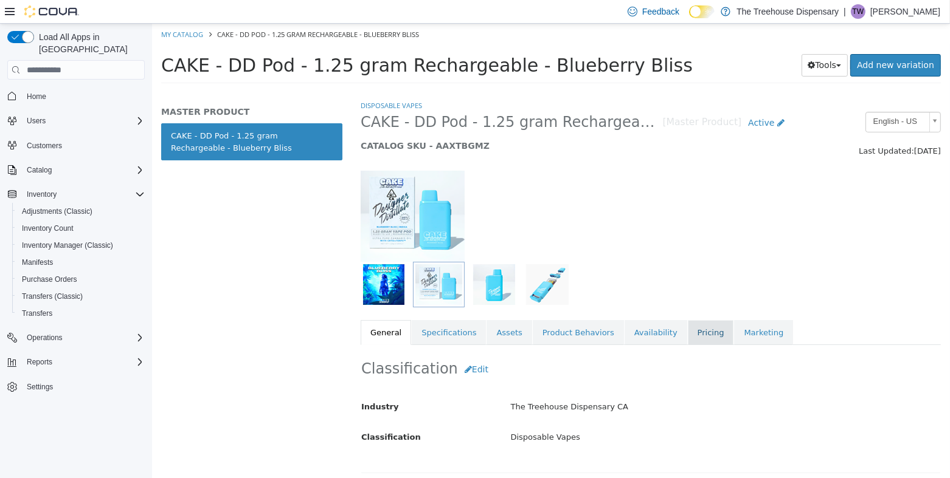
click at [687, 334] on link "Pricing" at bounding box center [710, 333] width 46 height 26
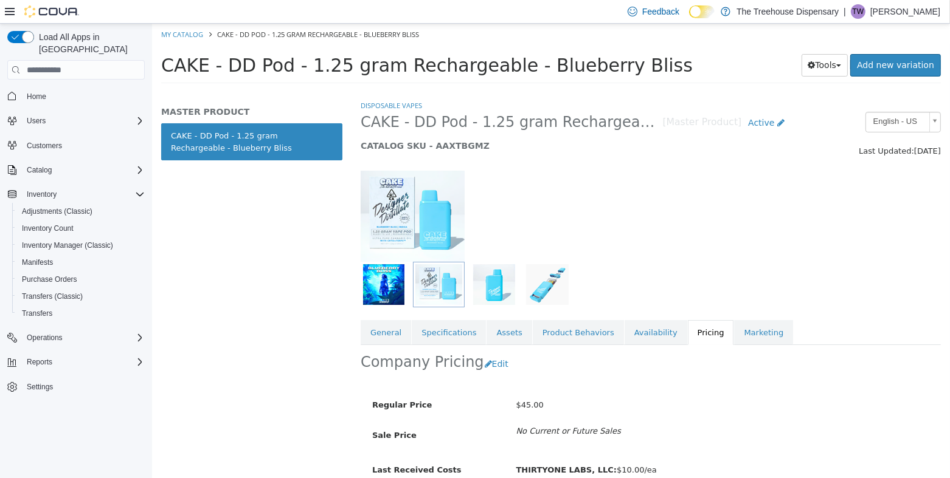
scroll to position [57, 0]
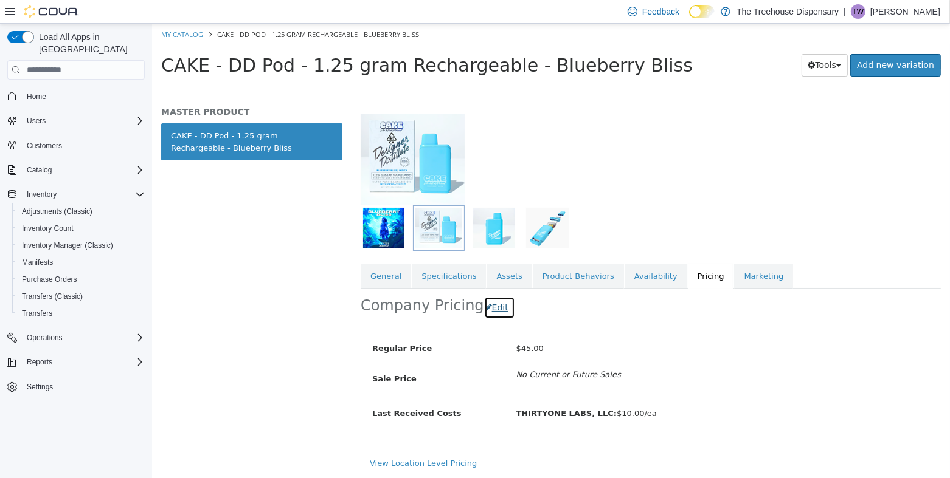
click at [490, 315] on button "Edit" at bounding box center [498, 308] width 31 height 22
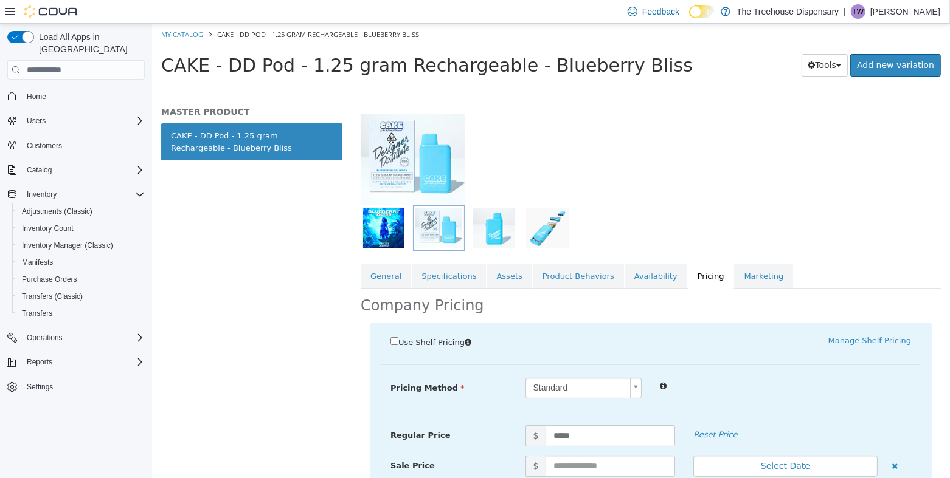
scroll to position [223, 0]
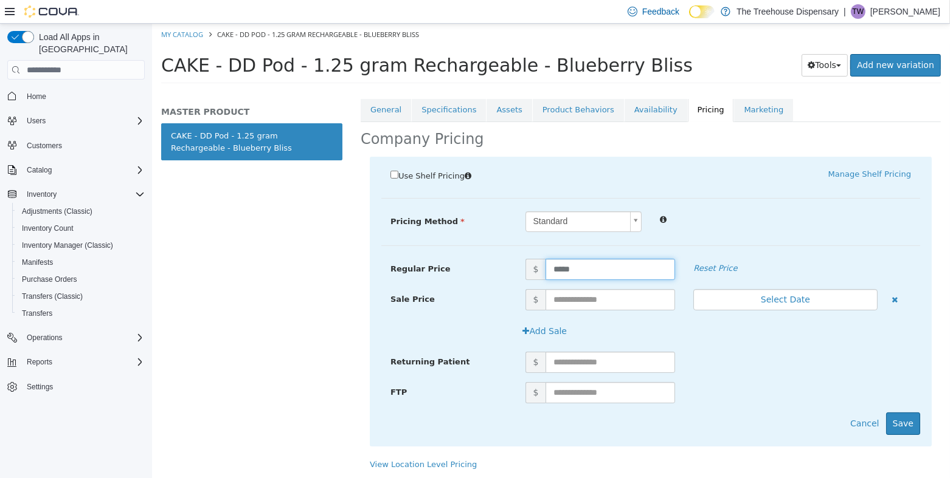
drag, startPoint x: 597, startPoint y: 271, endPoint x: 461, endPoint y: 261, distance: 136.5
click at [465, 261] on div "Regular Price $ ***** Reset Price" at bounding box center [650, 269] width 539 height 21
type input "*"
click at [596, 302] on input "text" at bounding box center [609, 299] width 129 height 21
type input "**"
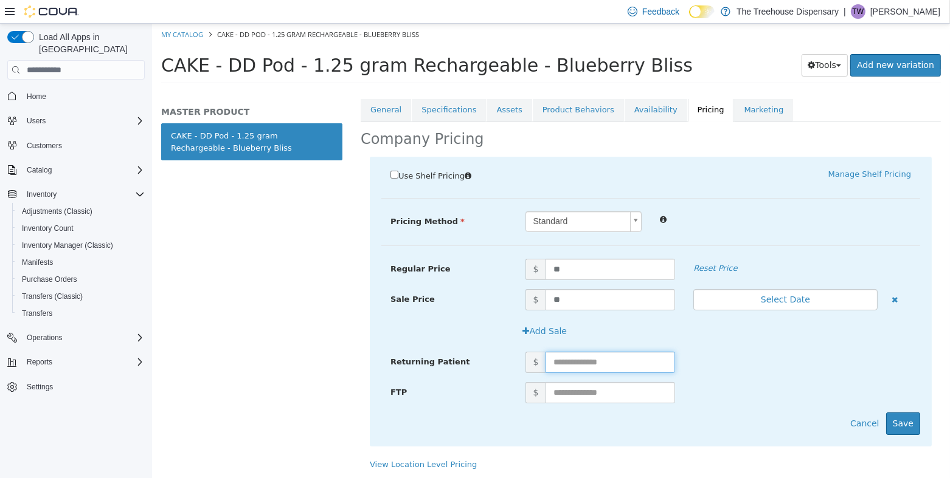
drag, startPoint x: 626, startPoint y: 360, endPoint x: 579, endPoint y: 364, distance: 47.0
click at [579, 364] on input "text" at bounding box center [609, 362] width 129 height 21
type input "**"
click at [585, 401] on input "text" at bounding box center [609, 392] width 129 height 21
type input "**"
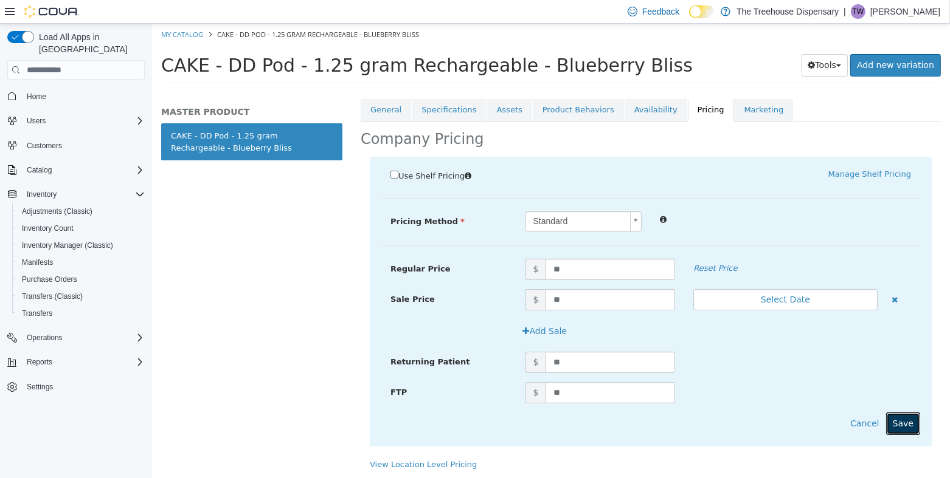
drag, startPoint x: 895, startPoint y: 421, endPoint x: 834, endPoint y: 407, distance: 62.4
click at [887, 421] on button "Save" at bounding box center [902, 424] width 34 height 22
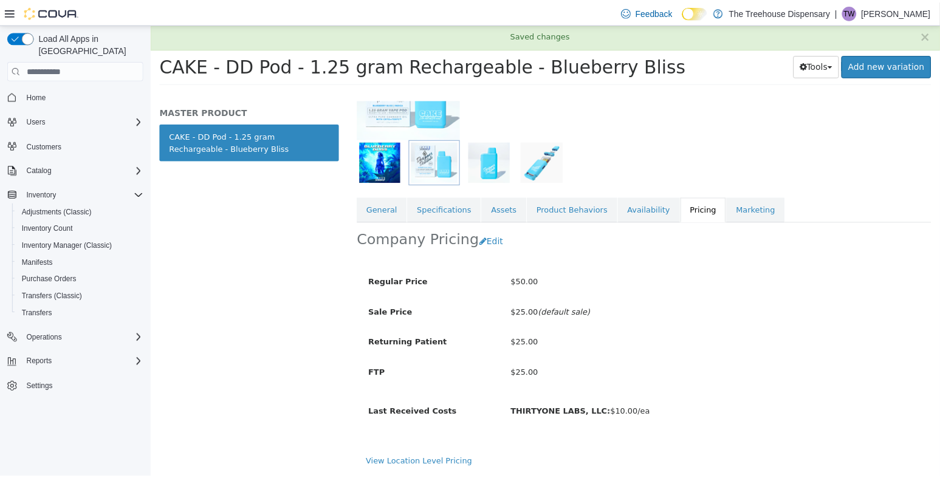
scroll to position [122, 0]
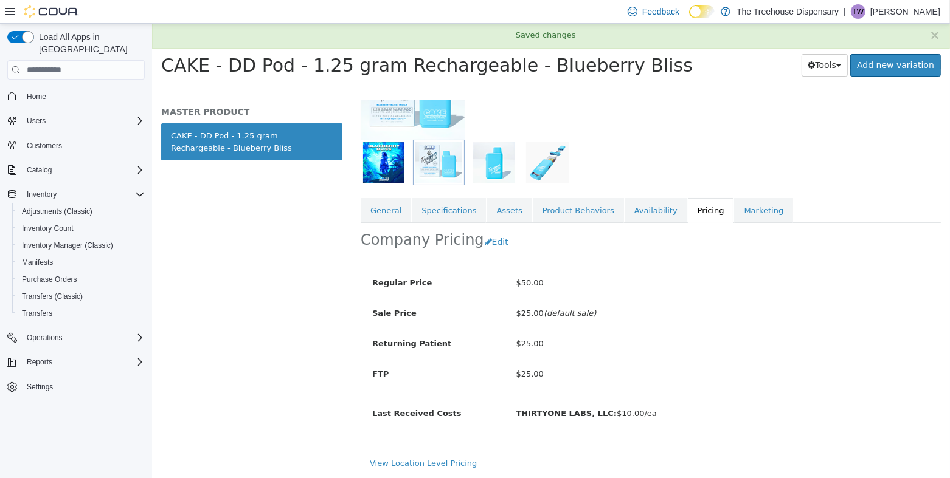
click at [27, 92] on div "Home" at bounding box center [75, 95] width 137 height 22
click at [31, 92] on span "Home" at bounding box center [36, 97] width 19 height 10
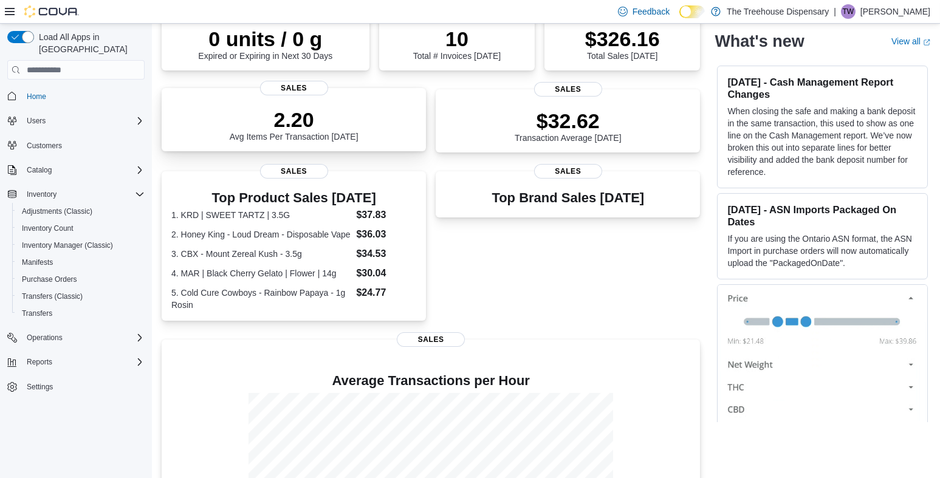
scroll to position [319, 0]
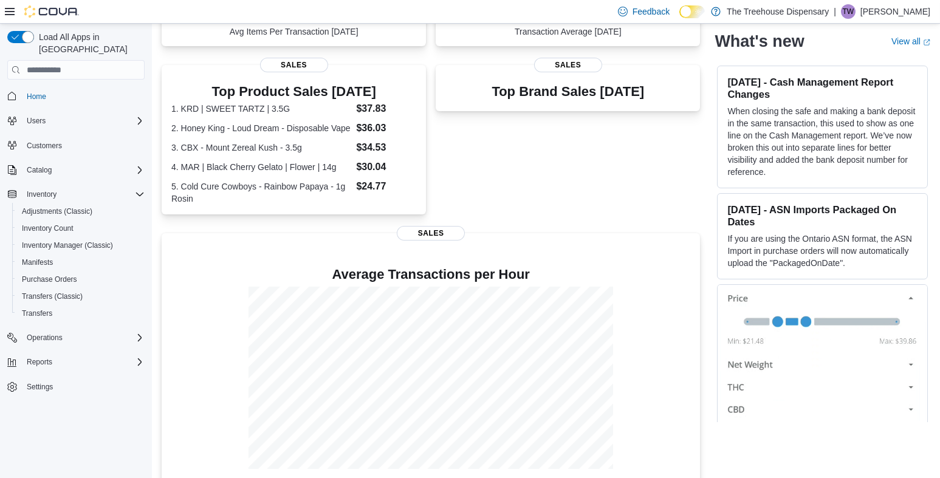
scroll to position [60, 0]
